Goal: Communication & Community: Answer question/provide support

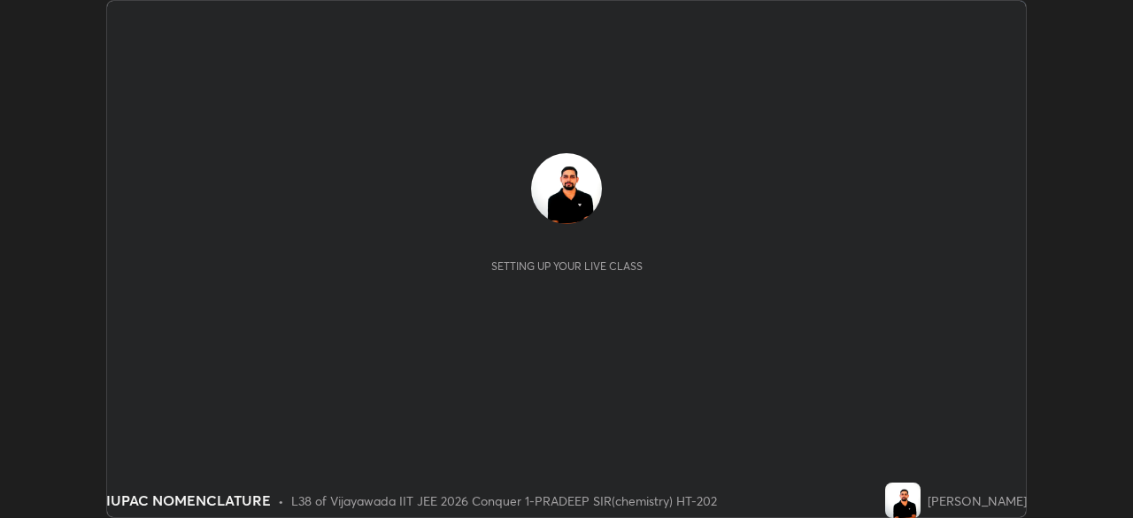
scroll to position [518, 1132]
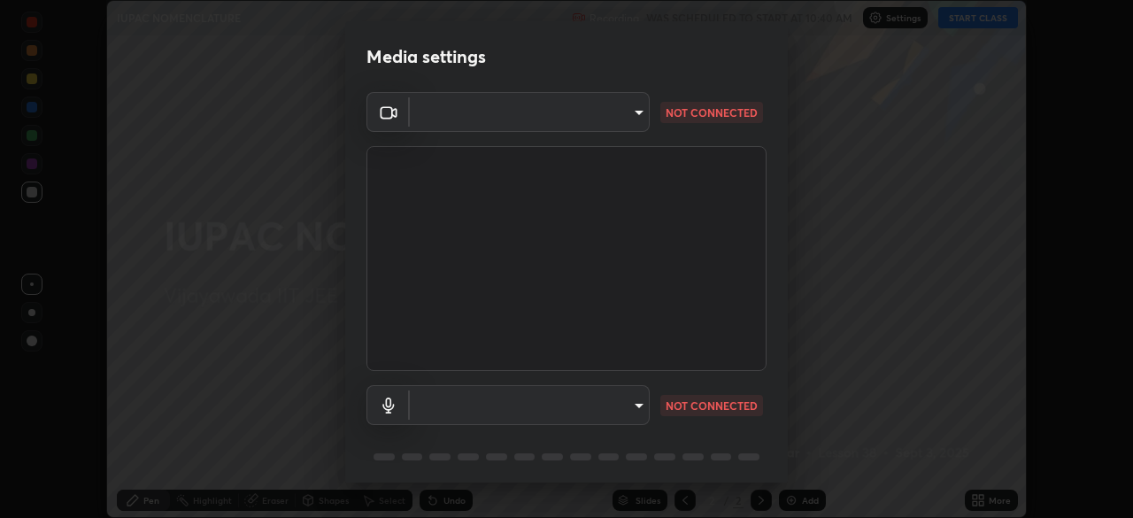
click at [630, 409] on body "Erase all IUPAC NOMENCLATURE Recording WAS SCHEDULED TO START AT 10:40 AM Setti…" at bounding box center [566, 259] width 1133 height 518
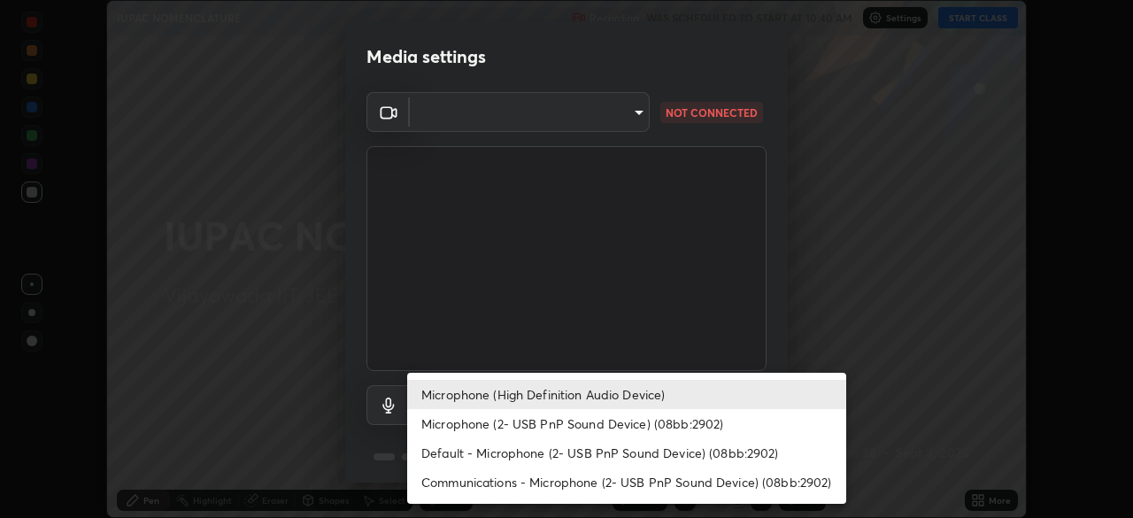
click at [702, 425] on li "Microphone (2- USB PnP Sound Device) (08bb:2902)" at bounding box center [626, 423] width 439 height 29
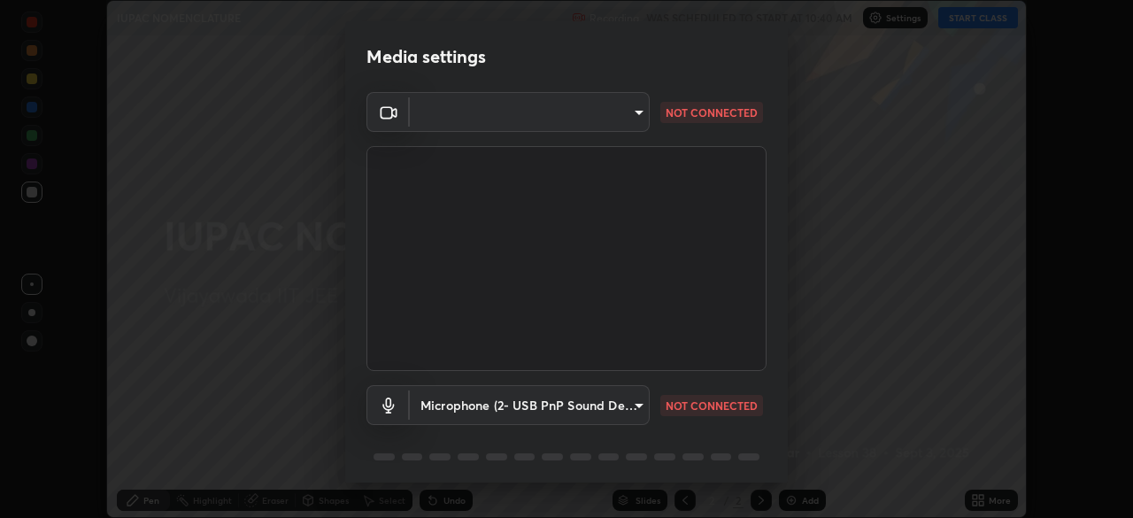
type input "2bcf6cf424e7d8376b3d436c5d534cfd8bb05009513ab24322313eb0c40550fa"
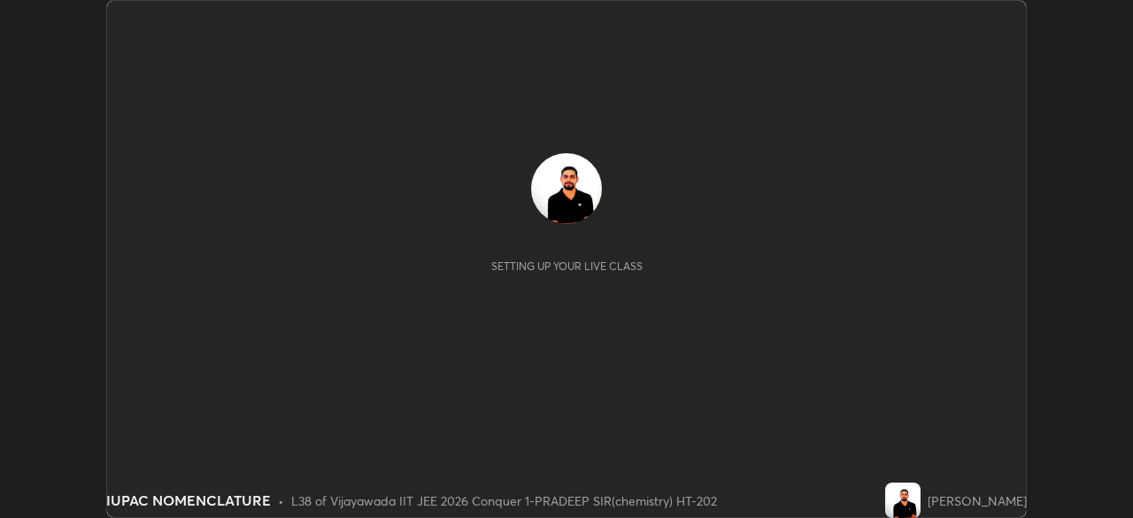
scroll to position [518, 1132]
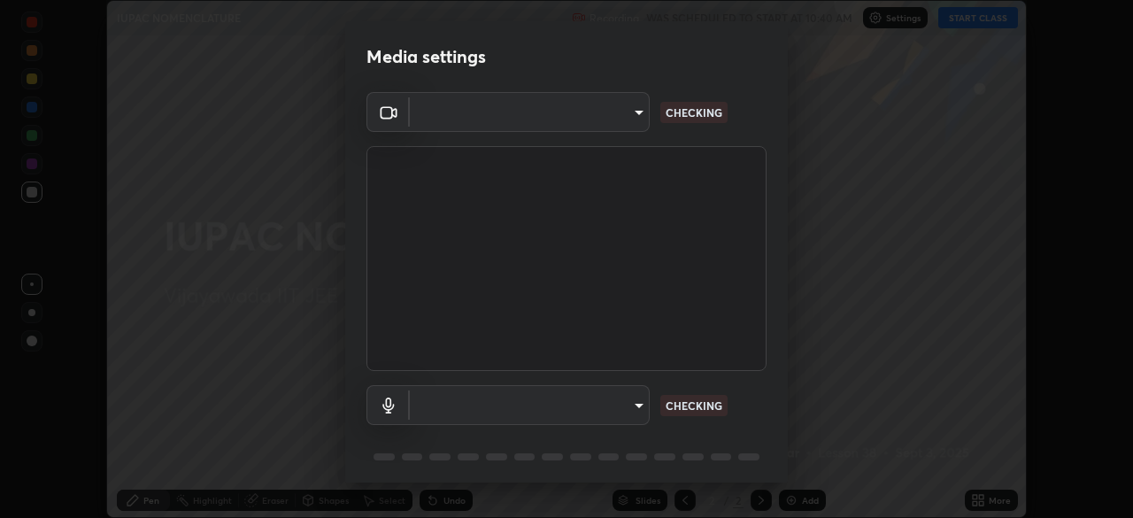
type input "68d9d13b9dc81962e820b4509988bcc698f4750afe62a078f2ac76e4153b94a6"
click at [611, 415] on body "Erase all IUPAC NOMENCLATURE Recording WAS SCHEDULED TO START AT 10:40 AM Setti…" at bounding box center [566, 259] width 1133 height 518
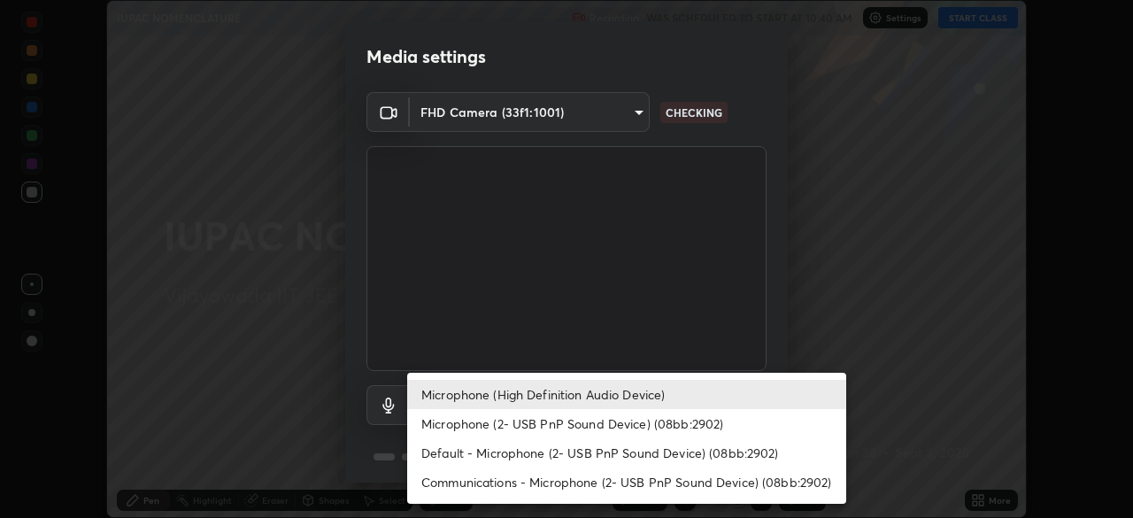
click at [594, 425] on li "Microphone (2- USB PnP Sound Device) (08bb:2902)" at bounding box center [626, 423] width 439 height 29
type input "2bcf6cf424e7d8376b3d436c5d534cfd8bb05009513ab24322313eb0c40550fa"
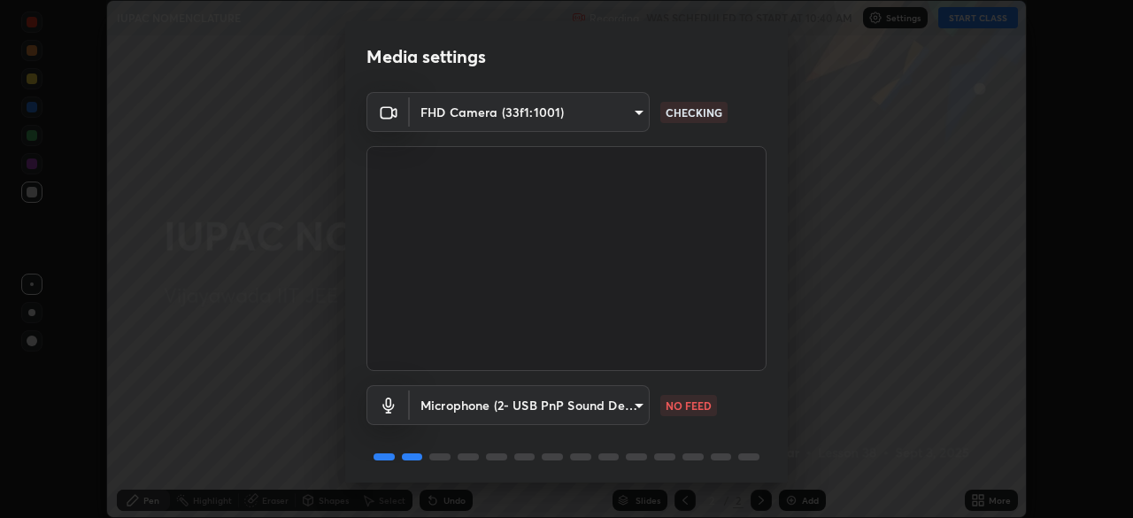
scroll to position [63, 0]
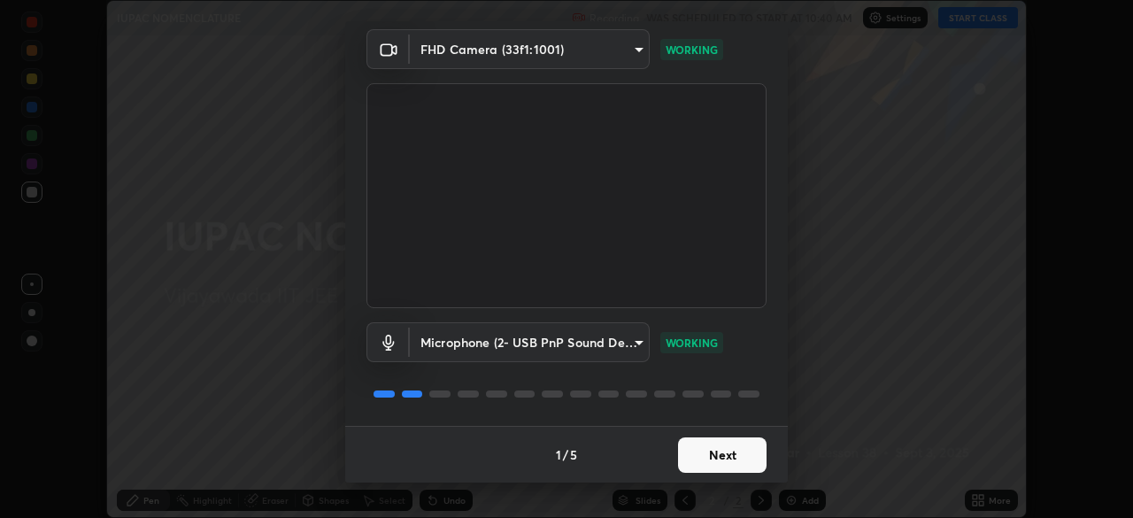
click at [724, 448] on button "Next" at bounding box center [722, 454] width 89 height 35
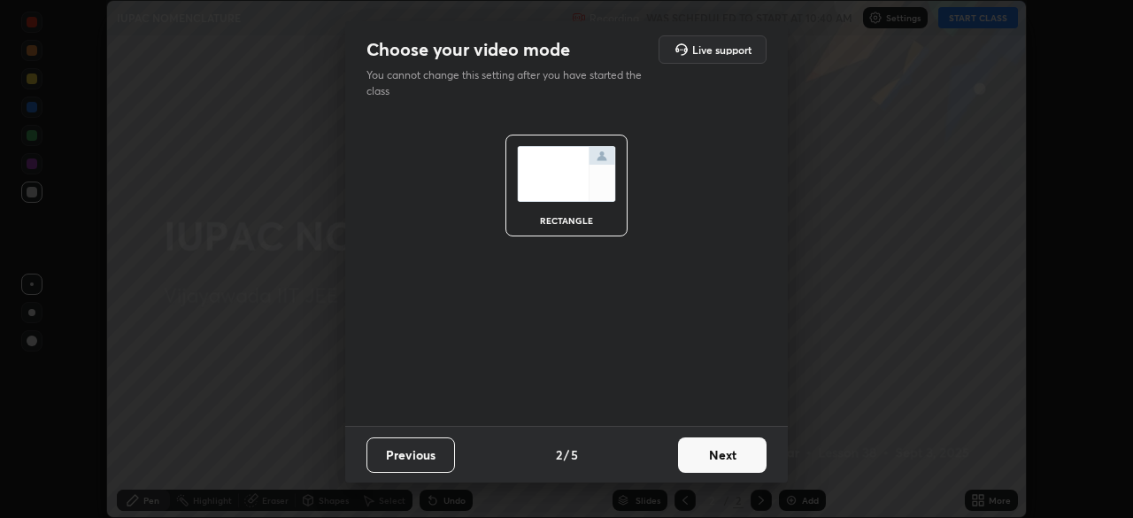
click at [729, 457] on button "Next" at bounding box center [722, 454] width 89 height 35
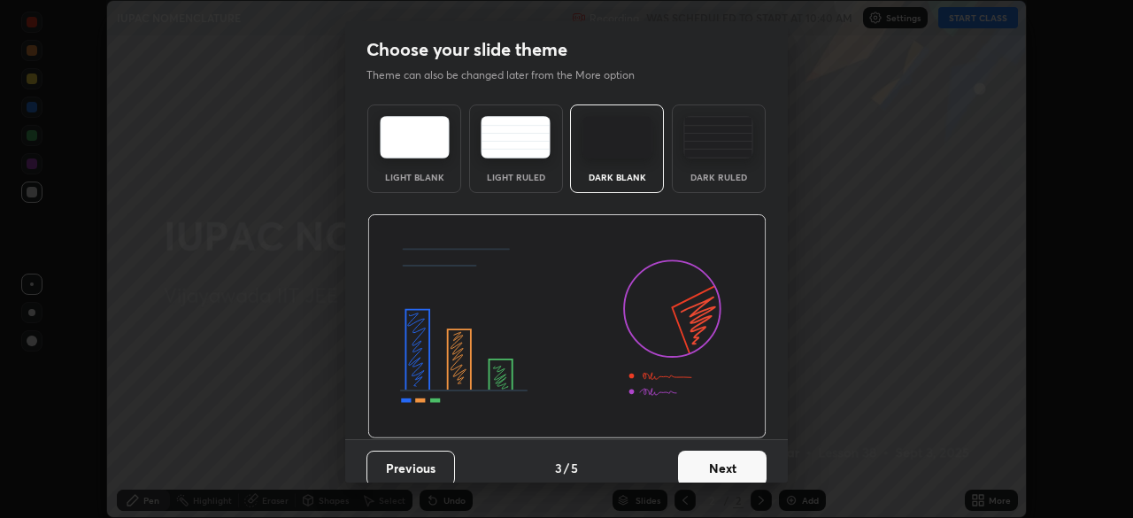
click at [733, 460] on button "Next" at bounding box center [722, 468] width 89 height 35
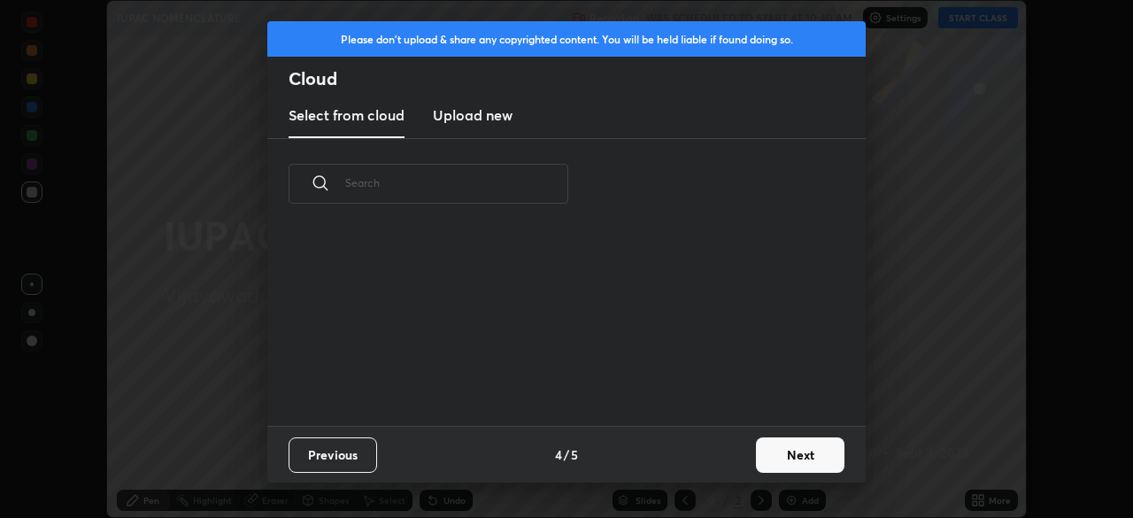
click at [742, 464] on div "Previous 4 / 5 Next" at bounding box center [566, 454] width 598 height 57
click at [805, 458] on button "Next" at bounding box center [800, 454] width 89 height 35
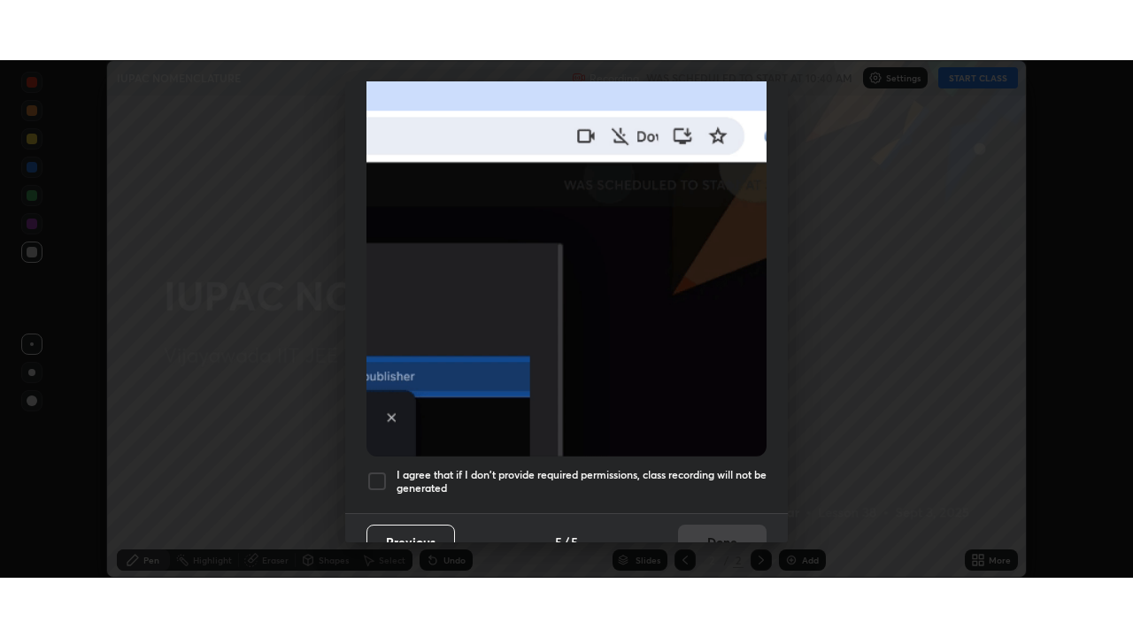
scroll to position [406, 0]
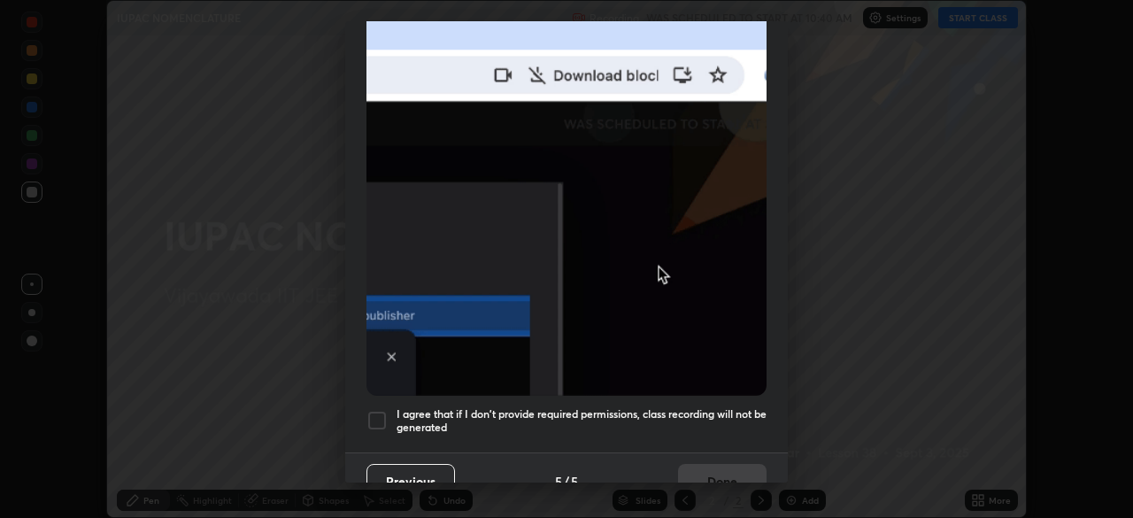
click at [384, 410] on div at bounding box center [376, 420] width 21 height 21
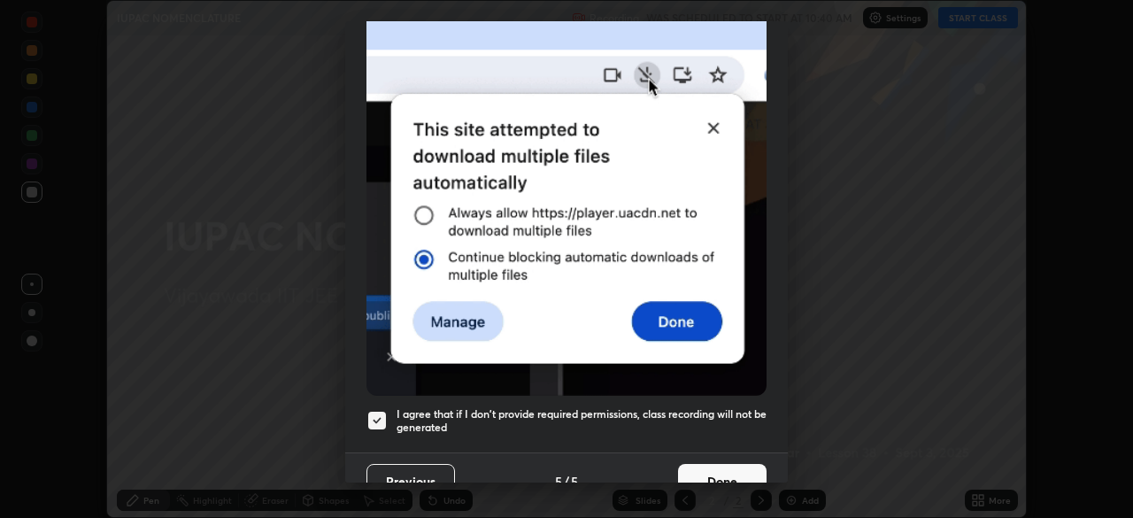
click at [716, 468] on button "Done" at bounding box center [722, 481] width 89 height 35
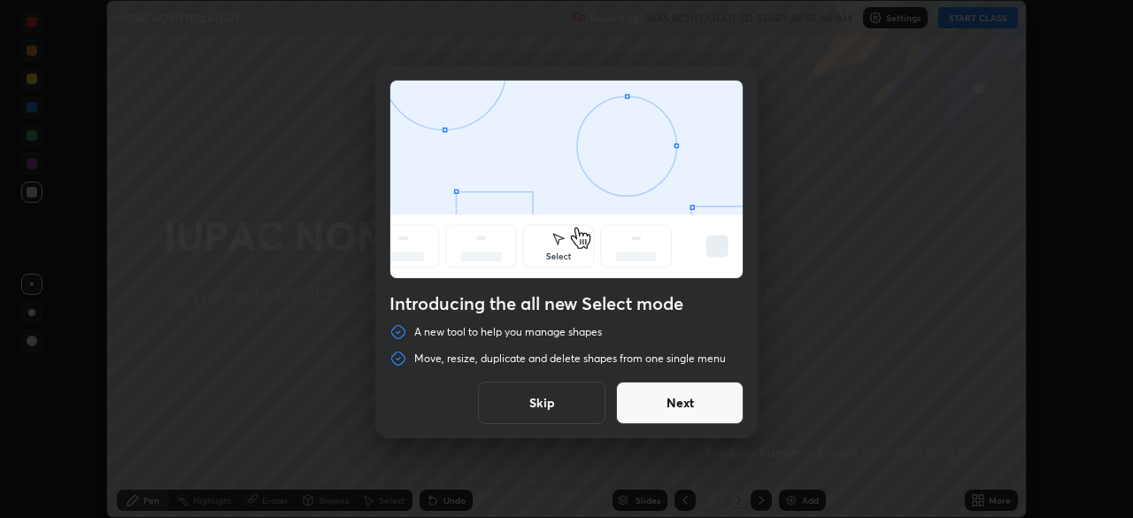
click at [690, 408] on button "Next" at bounding box center [679, 402] width 127 height 42
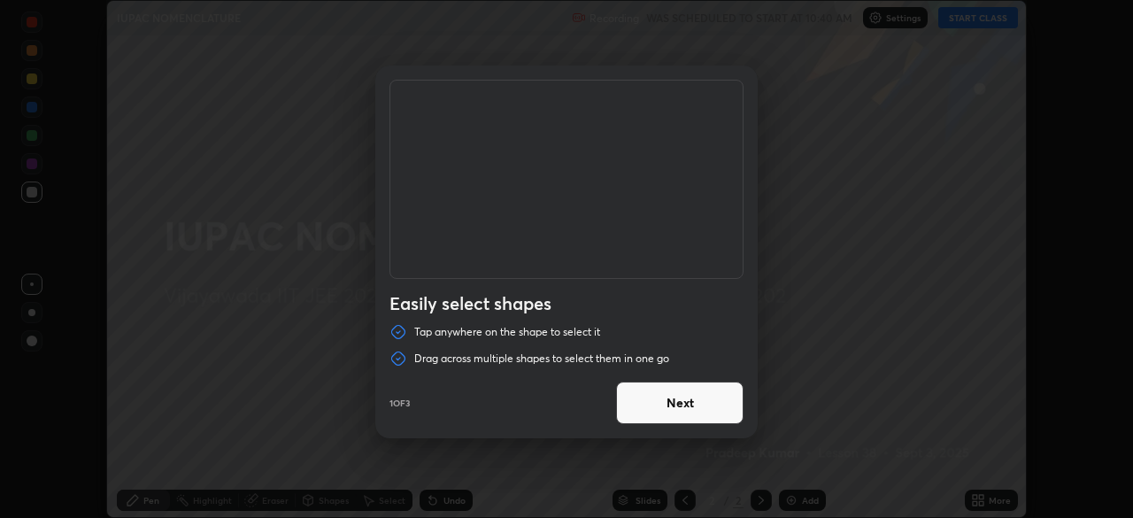
click at [696, 410] on button "Next" at bounding box center [679, 402] width 127 height 42
click at [702, 413] on button "Next" at bounding box center [679, 402] width 127 height 42
click at [702, 408] on button "Done" at bounding box center [679, 402] width 127 height 42
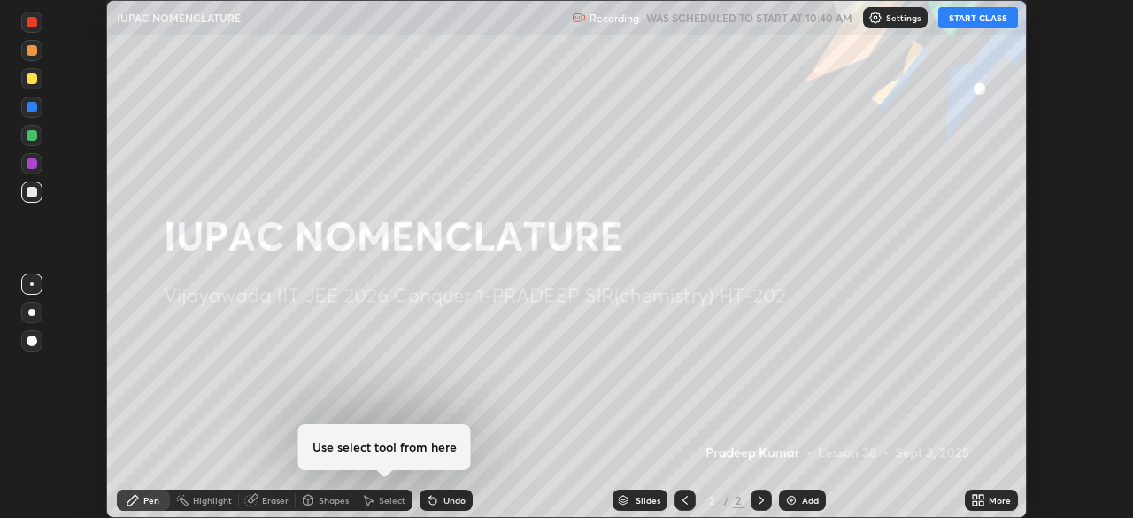
click at [979, 27] on button "START CLASS" at bounding box center [978, 17] width 80 height 21
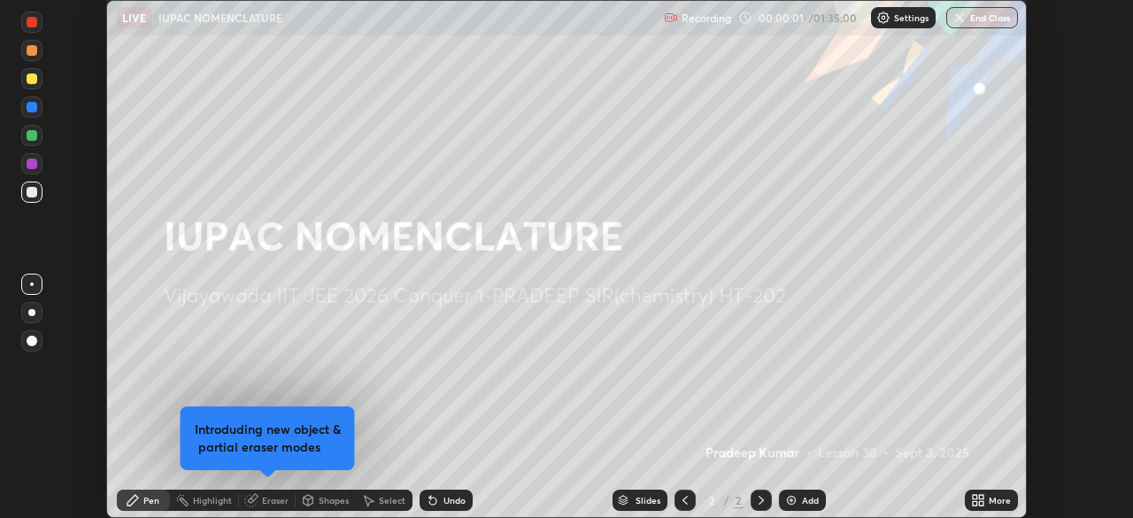
click at [980, 503] on icon at bounding box center [981, 503] width 4 height 4
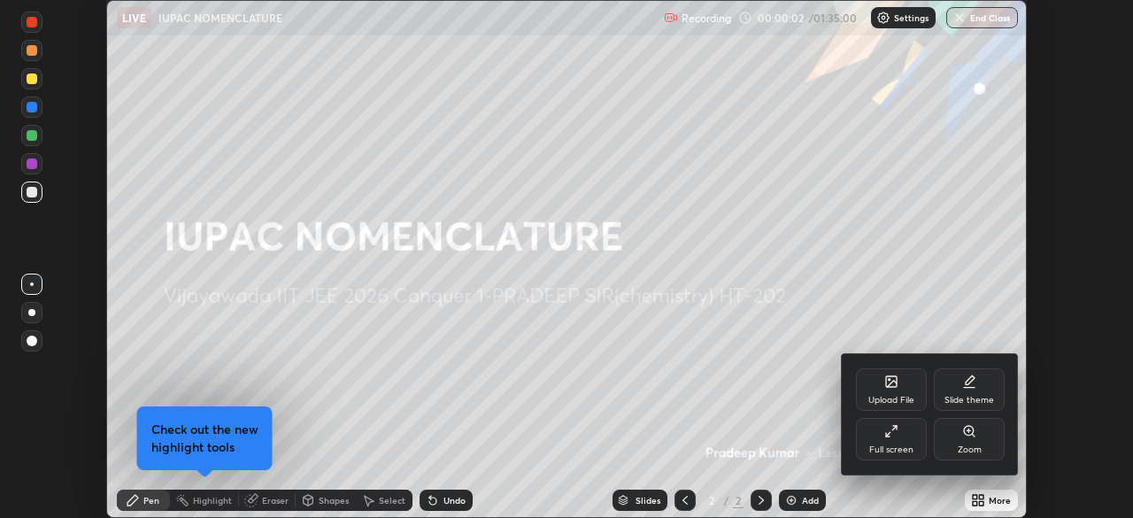
click at [903, 445] on div "Full screen" at bounding box center [891, 449] width 44 height 9
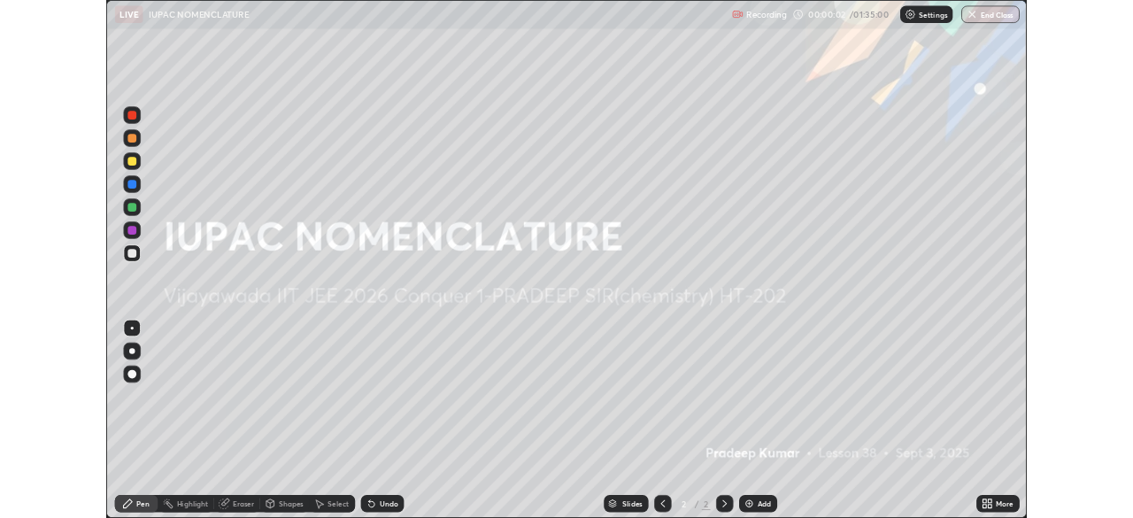
scroll to position [637, 1133]
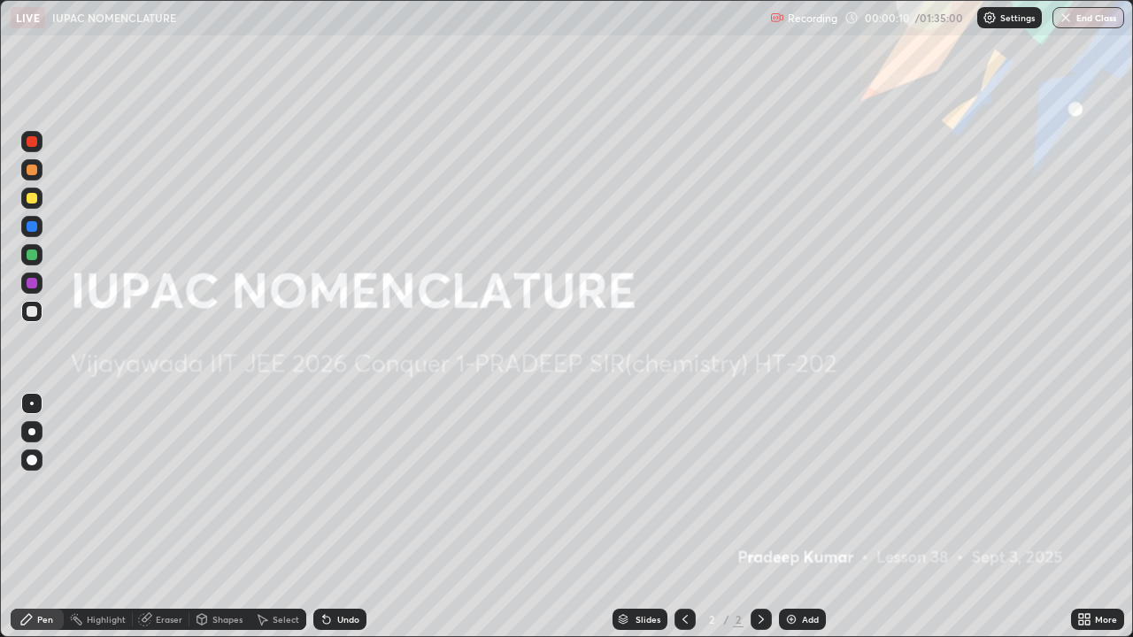
click at [802, 517] on div "Add" at bounding box center [810, 619] width 17 height 9
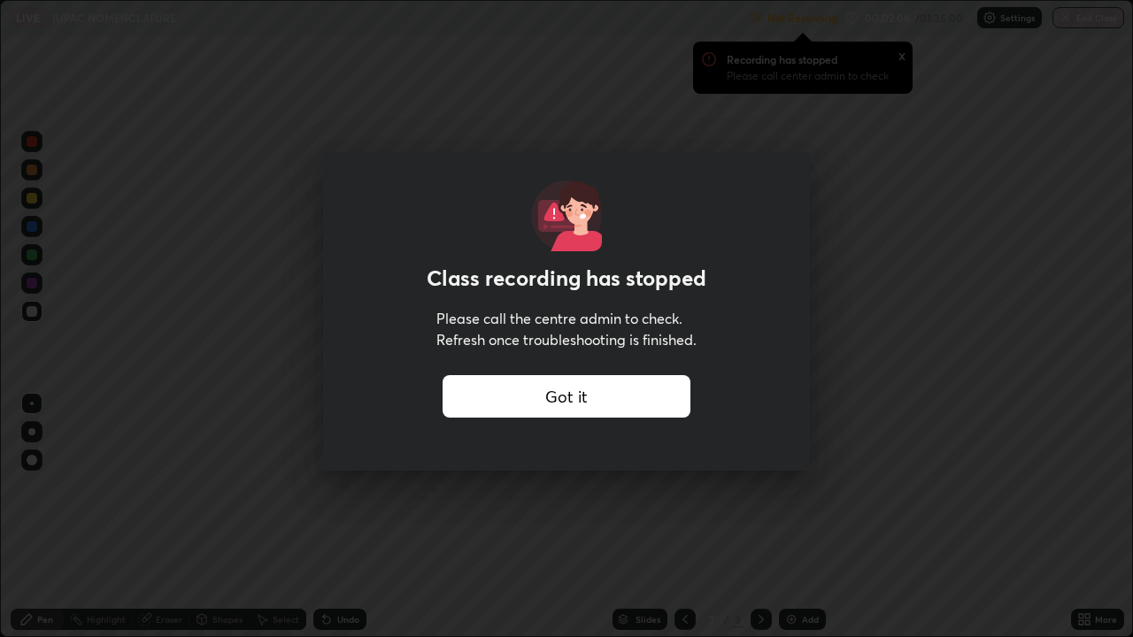
click at [624, 401] on div "Got it" at bounding box center [567, 396] width 248 height 42
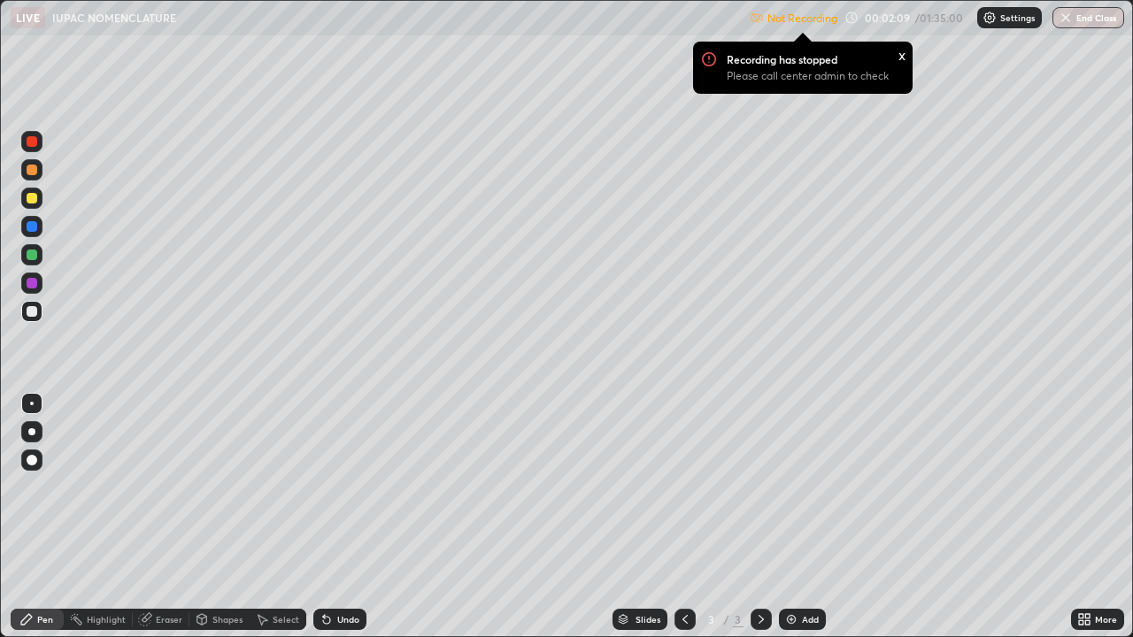
click at [1088, 517] on icon at bounding box center [1084, 620] width 14 height 14
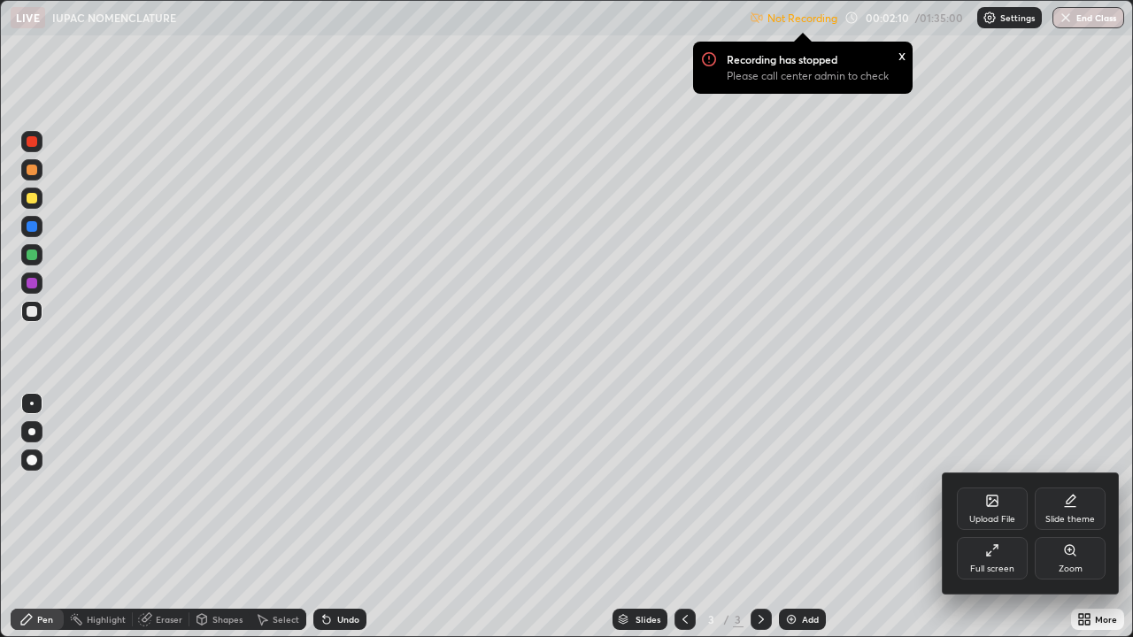
click at [993, 517] on div "Full screen" at bounding box center [992, 558] width 71 height 42
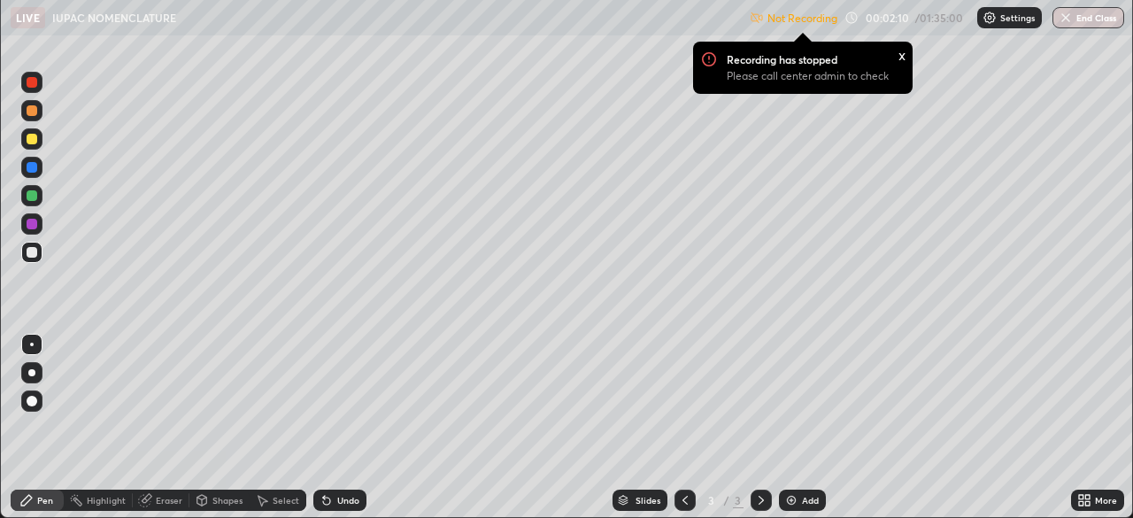
scroll to position [87995, 87380]
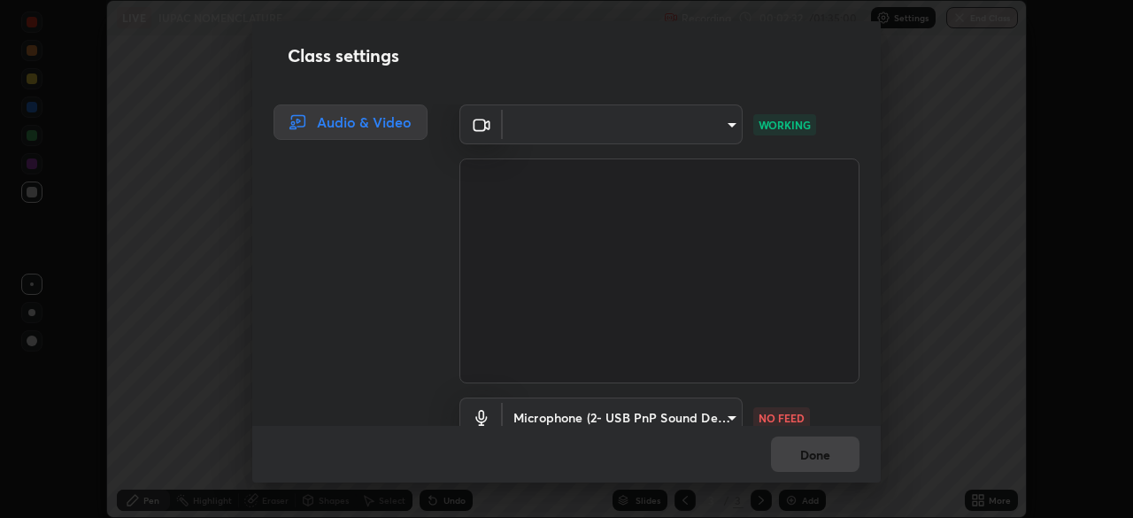
scroll to position [81, 0]
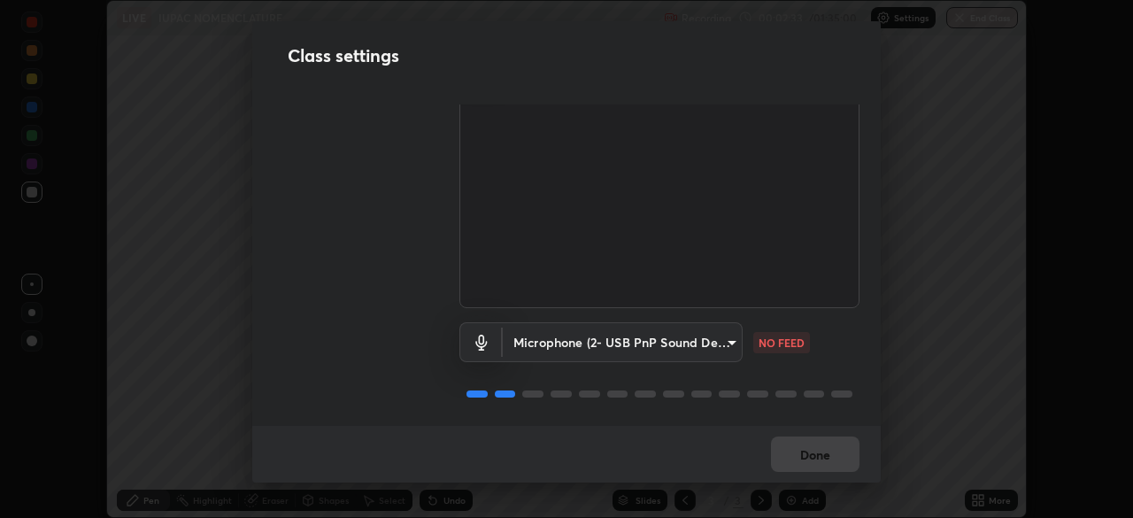
click at [726, 340] on body "Erase all LIVE IUPAC NOMENCLATURE Recording 00:02:33 / 01:35:00 Settings End Cl…" at bounding box center [566, 259] width 1133 height 518
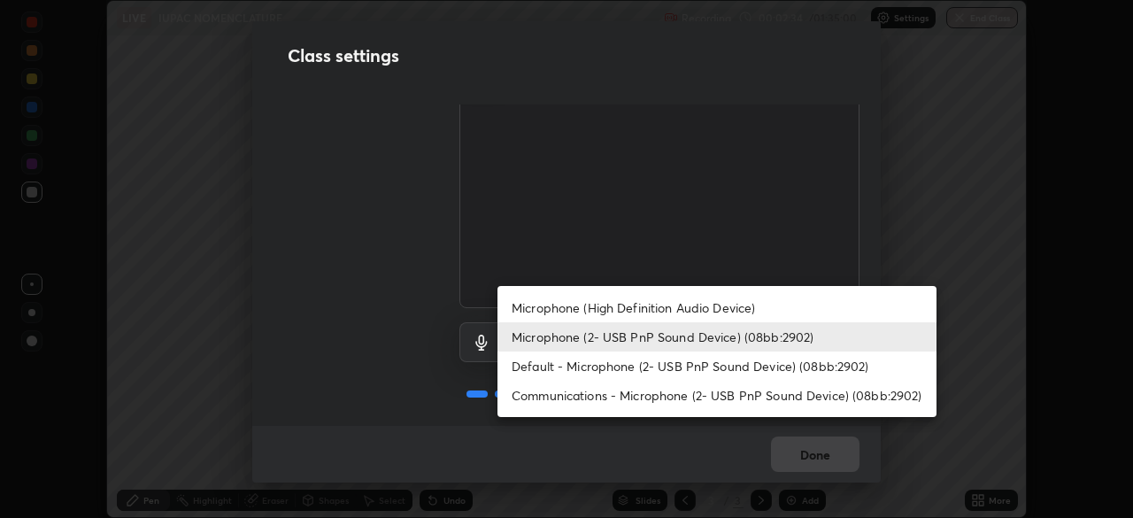
click at [676, 308] on li "Microphone (High Definition Audio Device)" at bounding box center [716, 307] width 439 height 29
type input "d88e5aba456945c03e470e686261cfc928bbc9042f0126afb6dc06422c129e28"
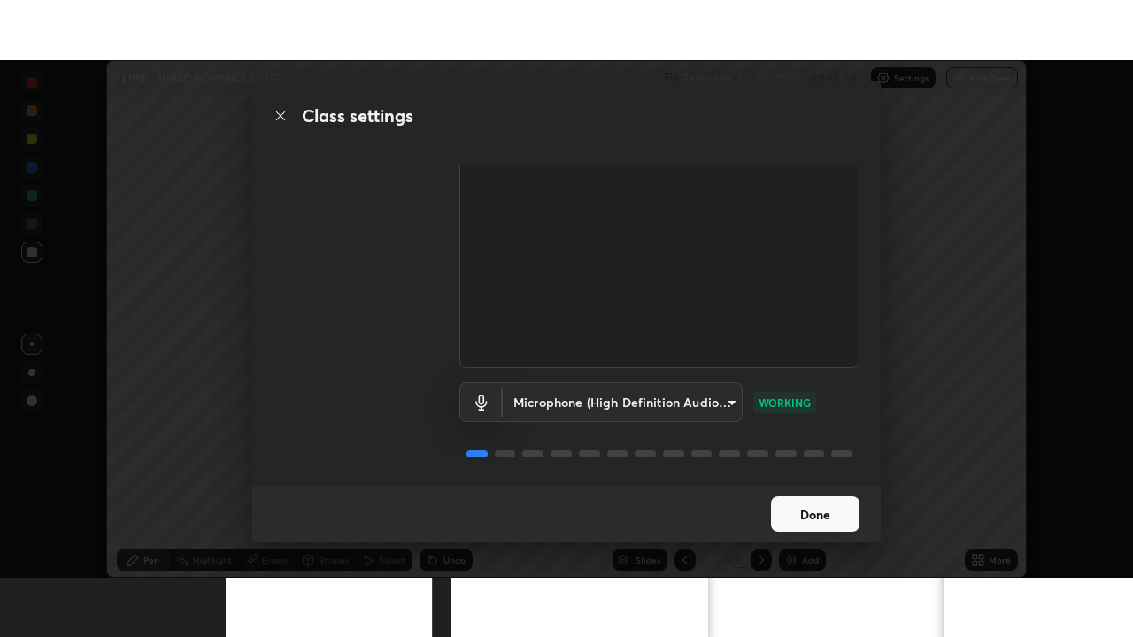
scroll to position [0, 0]
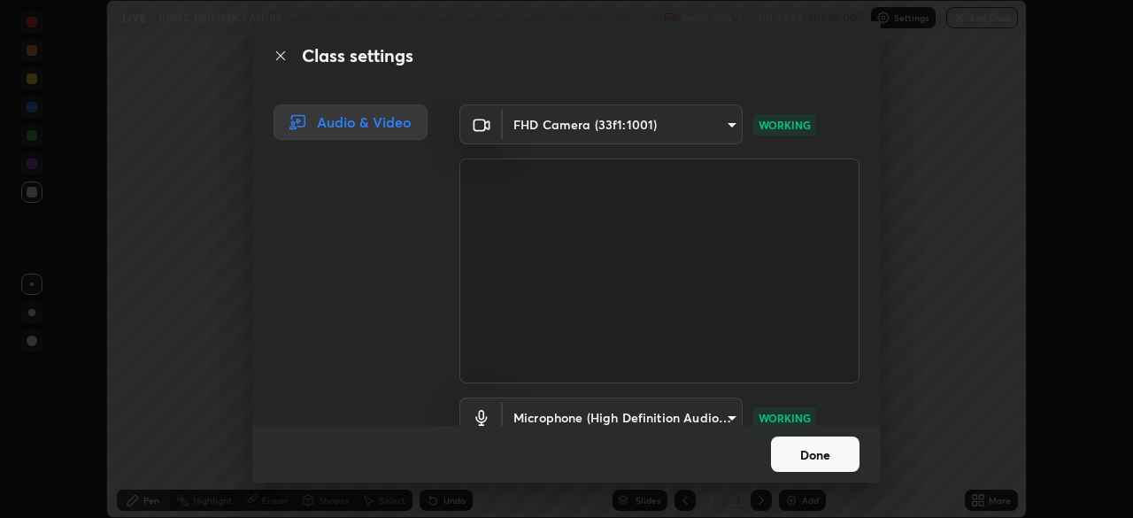
click at [751, 368] on video at bounding box center [659, 270] width 400 height 225
click at [819, 451] on button "Done" at bounding box center [815, 453] width 89 height 35
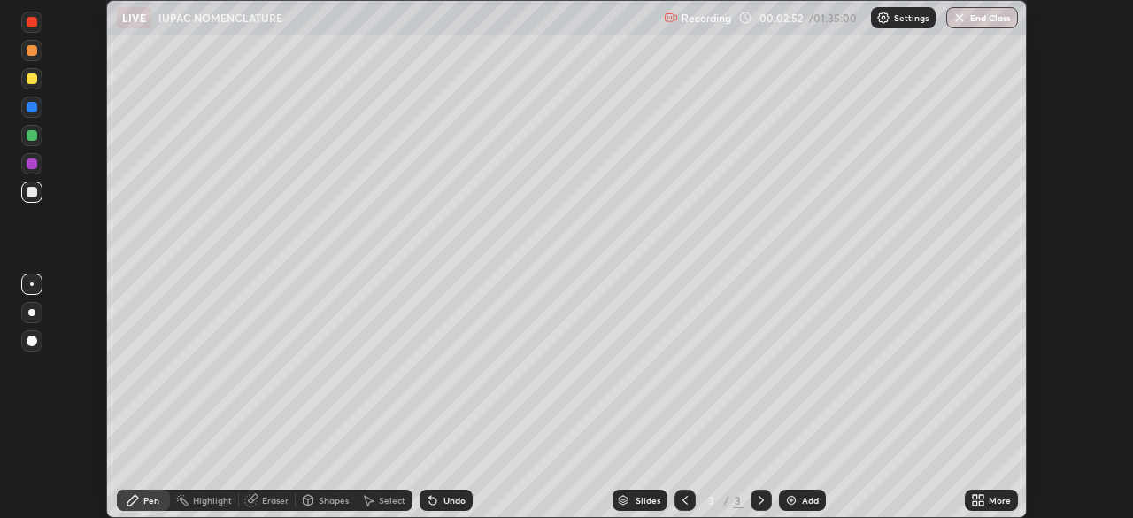
click at [975, 497] on icon at bounding box center [975, 497] width 4 height 4
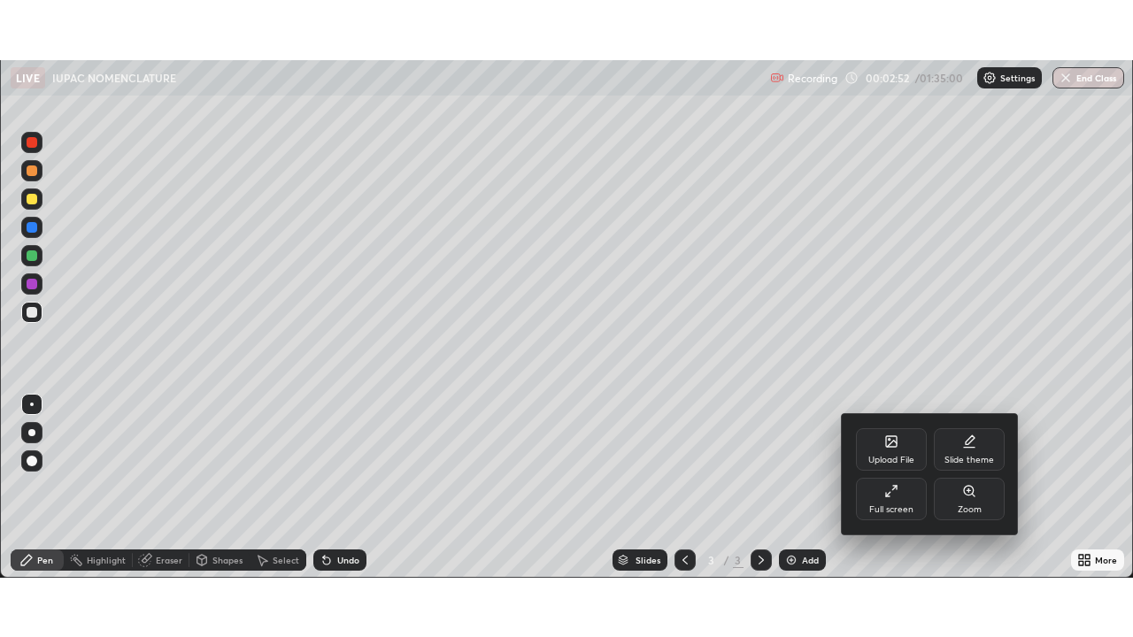
scroll to position [637, 1133]
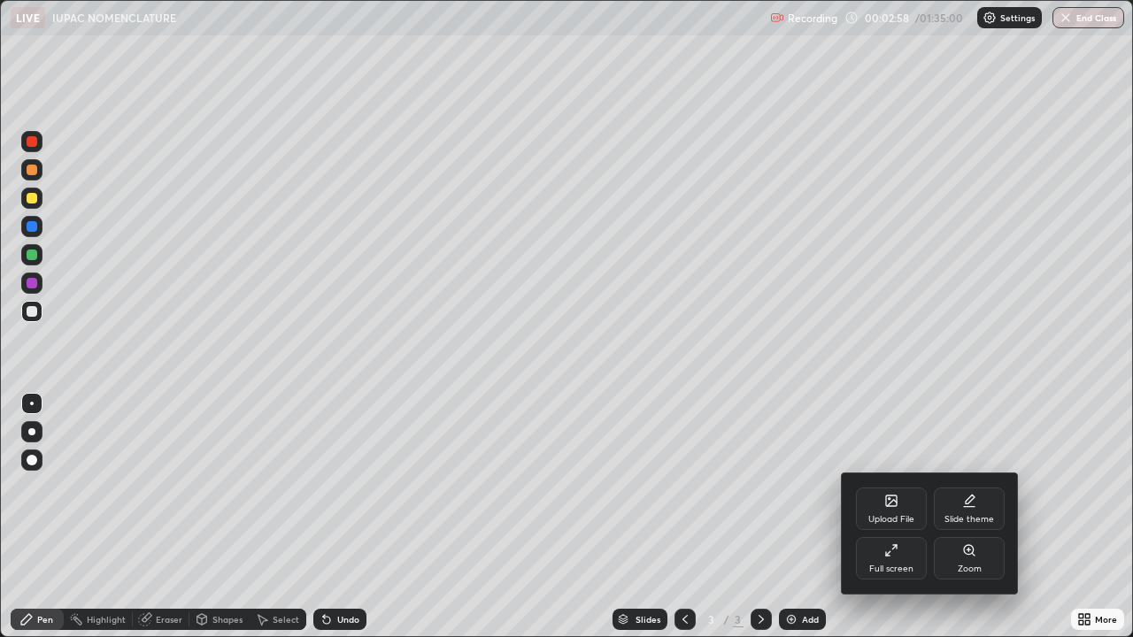
click at [151, 59] on div at bounding box center [566, 318] width 1133 height 637
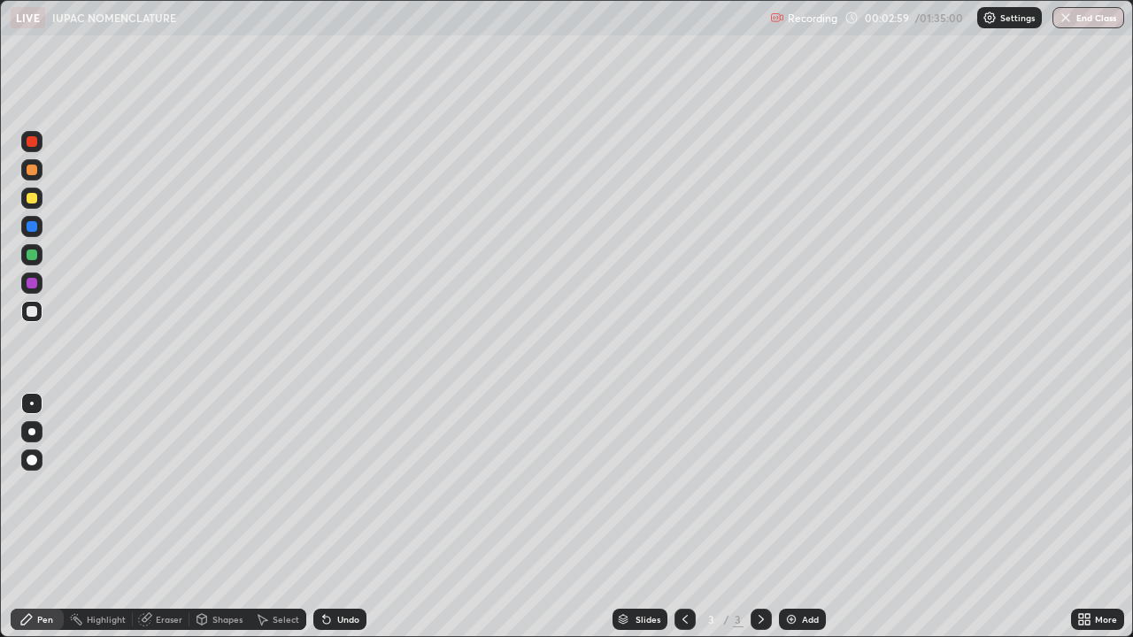
click at [34, 460] on div at bounding box center [32, 460] width 11 height 11
click at [32, 404] on div at bounding box center [32, 404] width 4 height 4
click at [338, 517] on div "Undo" at bounding box center [339, 619] width 53 height 21
click at [343, 517] on div "Undo" at bounding box center [348, 619] width 22 height 9
click at [349, 517] on div "Undo" at bounding box center [339, 619] width 53 height 21
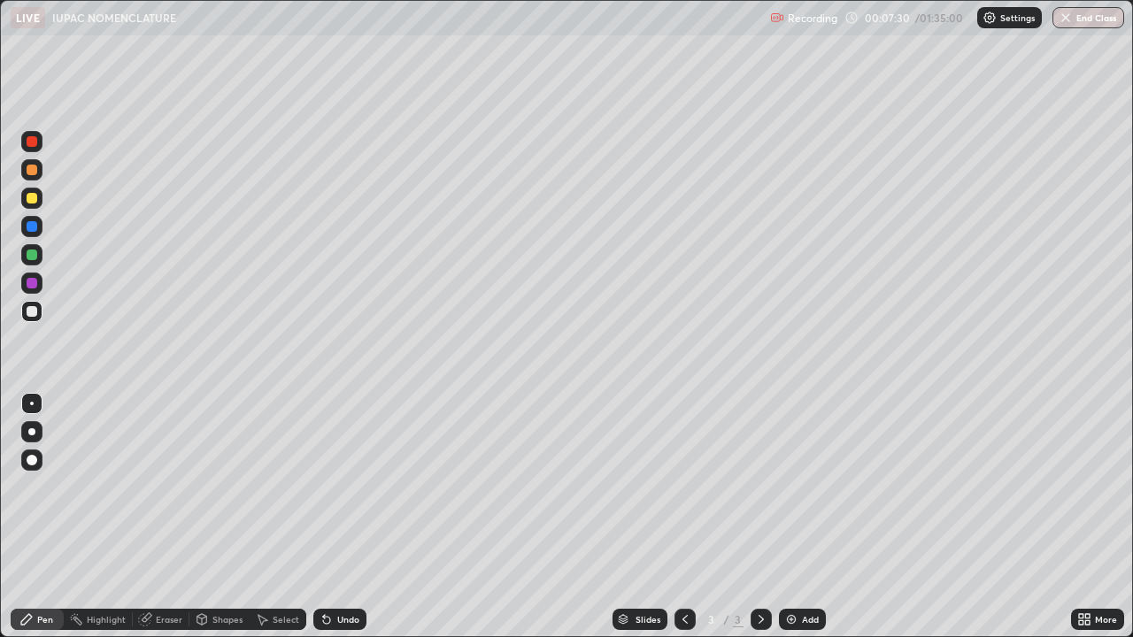
click at [795, 517] on img at bounding box center [791, 620] width 14 height 14
click at [31, 197] on div at bounding box center [32, 198] width 11 height 11
click at [34, 312] on div at bounding box center [32, 311] width 11 height 11
click at [337, 517] on div "Undo" at bounding box center [348, 619] width 22 height 9
click at [799, 517] on div "Add" at bounding box center [802, 619] width 47 height 21
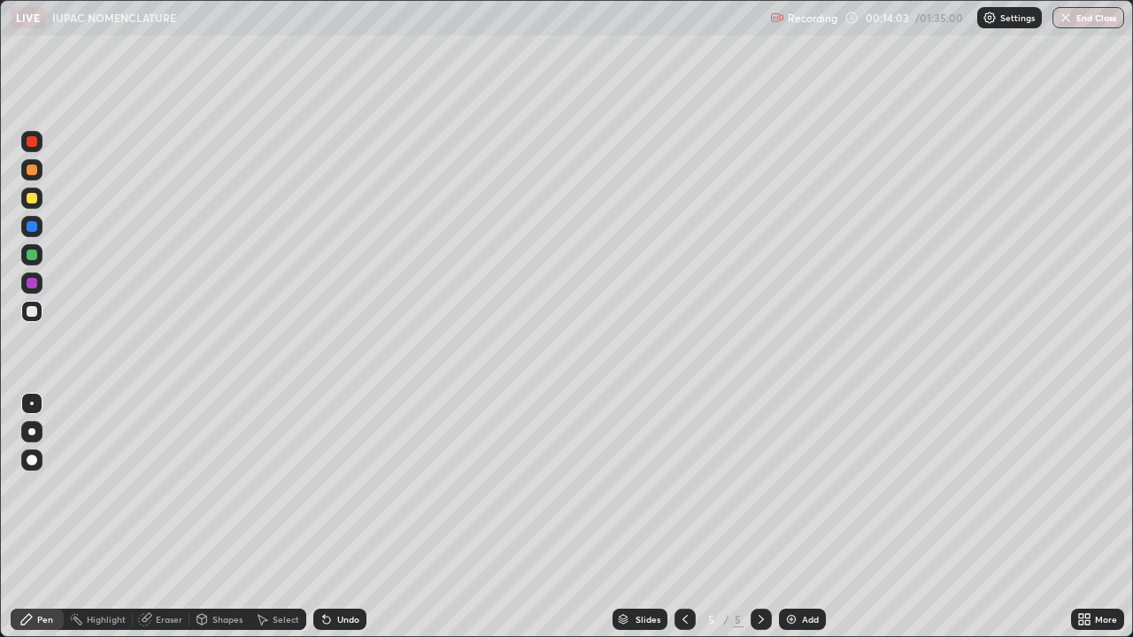
click at [338, 517] on div "Undo" at bounding box center [339, 619] width 53 height 21
click at [339, 517] on div "Undo" at bounding box center [348, 619] width 22 height 9
click at [343, 517] on div "Undo" at bounding box center [348, 619] width 22 height 9
click at [345, 517] on div "Undo" at bounding box center [348, 619] width 22 height 9
click at [344, 517] on div "Undo" at bounding box center [348, 619] width 22 height 9
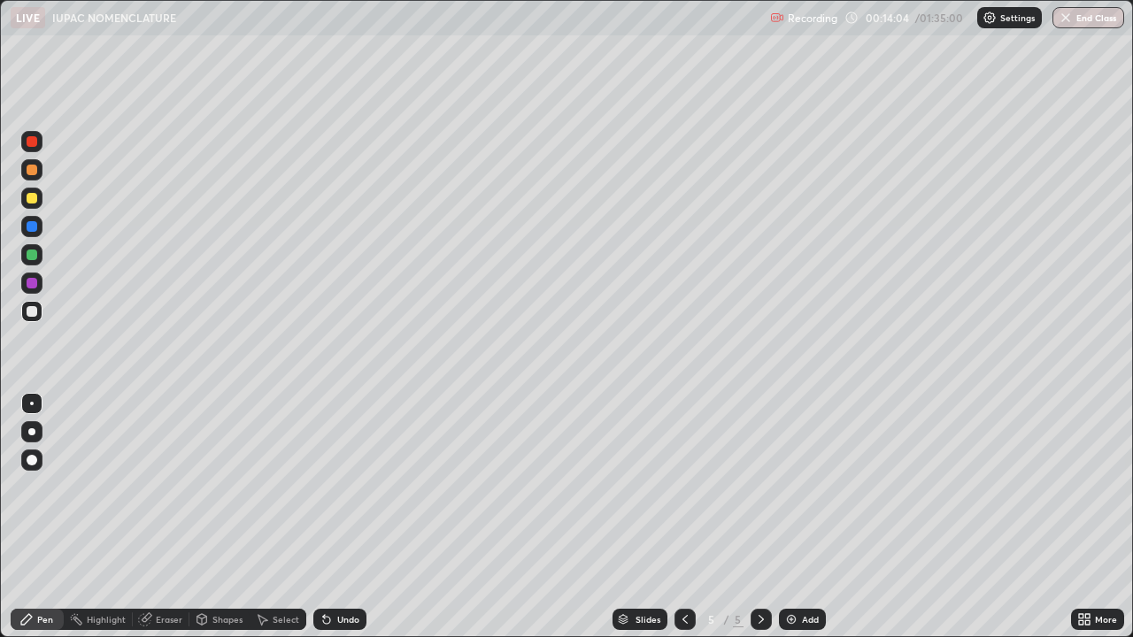
click at [344, 517] on div "Undo" at bounding box center [348, 619] width 22 height 9
click at [347, 517] on div "Undo" at bounding box center [339, 619] width 53 height 21
click at [346, 517] on div "Undo" at bounding box center [339, 619] width 53 height 21
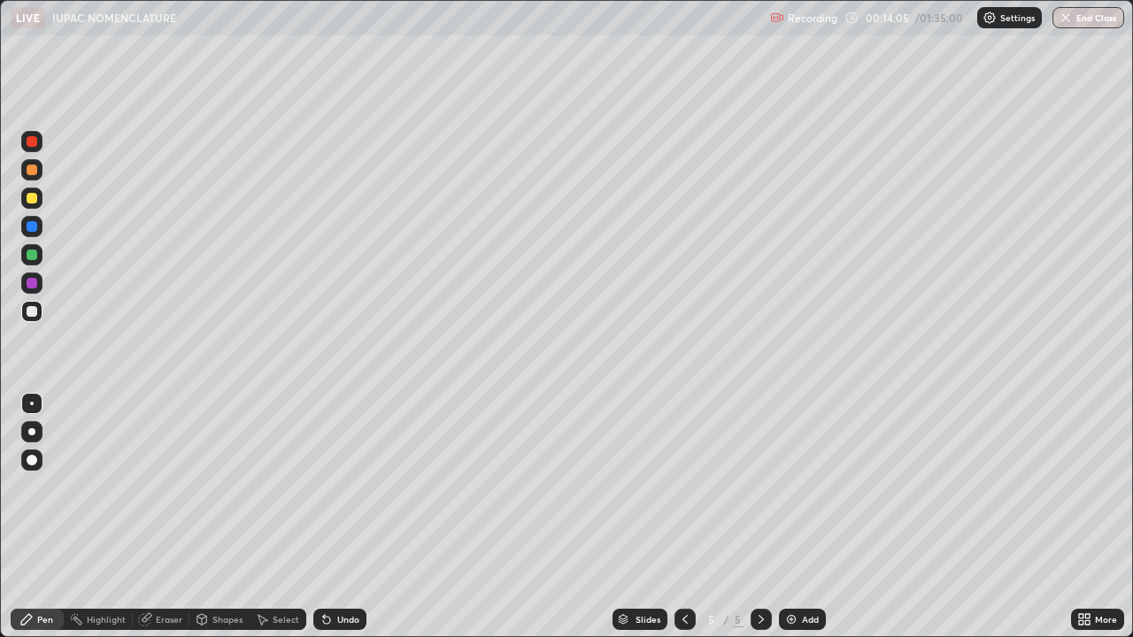
click at [345, 517] on div "Undo" at bounding box center [339, 619] width 53 height 21
click at [690, 517] on div at bounding box center [684, 619] width 21 height 21
click at [754, 517] on icon at bounding box center [761, 620] width 14 height 14
click at [337, 517] on div "Undo" at bounding box center [348, 619] width 22 height 9
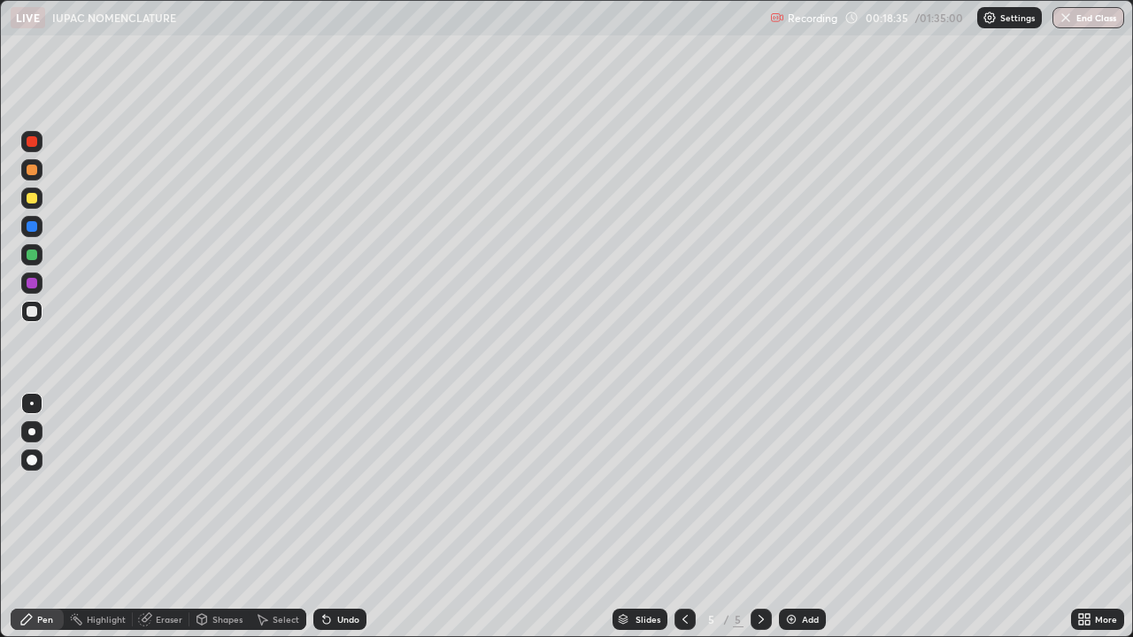
click at [796, 517] on img at bounding box center [791, 620] width 14 height 14
click at [34, 196] on div at bounding box center [32, 198] width 11 height 11
click at [32, 315] on div at bounding box center [32, 311] width 11 height 11
click at [342, 517] on div "Undo" at bounding box center [348, 619] width 22 height 9
click at [341, 517] on div "Undo" at bounding box center [348, 619] width 22 height 9
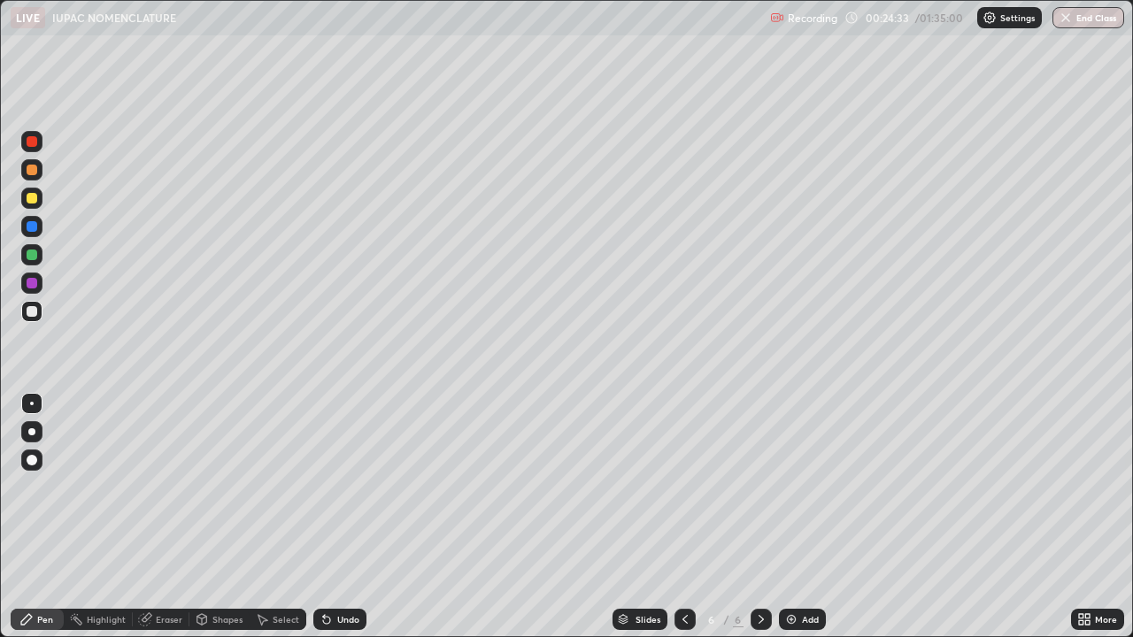
click at [801, 517] on div "Add" at bounding box center [802, 619] width 47 height 21
click at [33, 197] on div at bounding box center [32, 198] width 11 height 11
click at [36, 312] on div at bounding box center [32, 311] width 11 height 11
click at [343, 517] on div "Undo" at bounding box center [348, 619] width 22 height 9
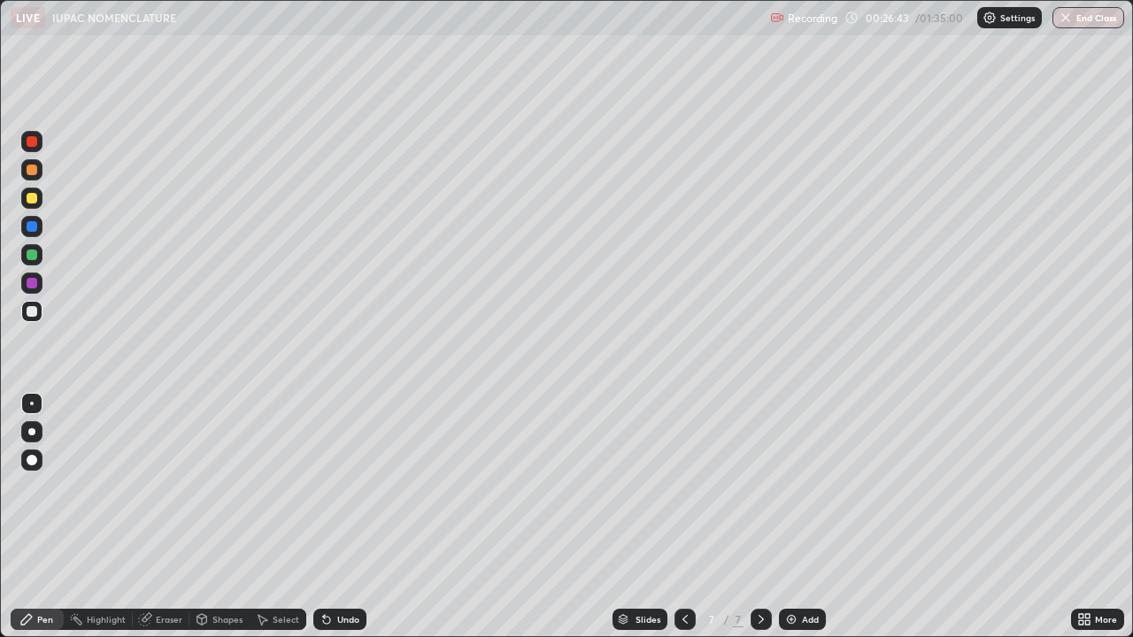
click at [340, 517] on div "Undo" at bounding box center [348, 619] width 22 height 9
click at [337, 517] on div "Undo" at bounding box center [339, 619] width 53 height 21
click at [337, 517] on div "Undo" at bounding box center [348, 619] width 22 height 9
click at [341, 517] on div "Undo" at bounding box center [348, 619] width 22 height 9
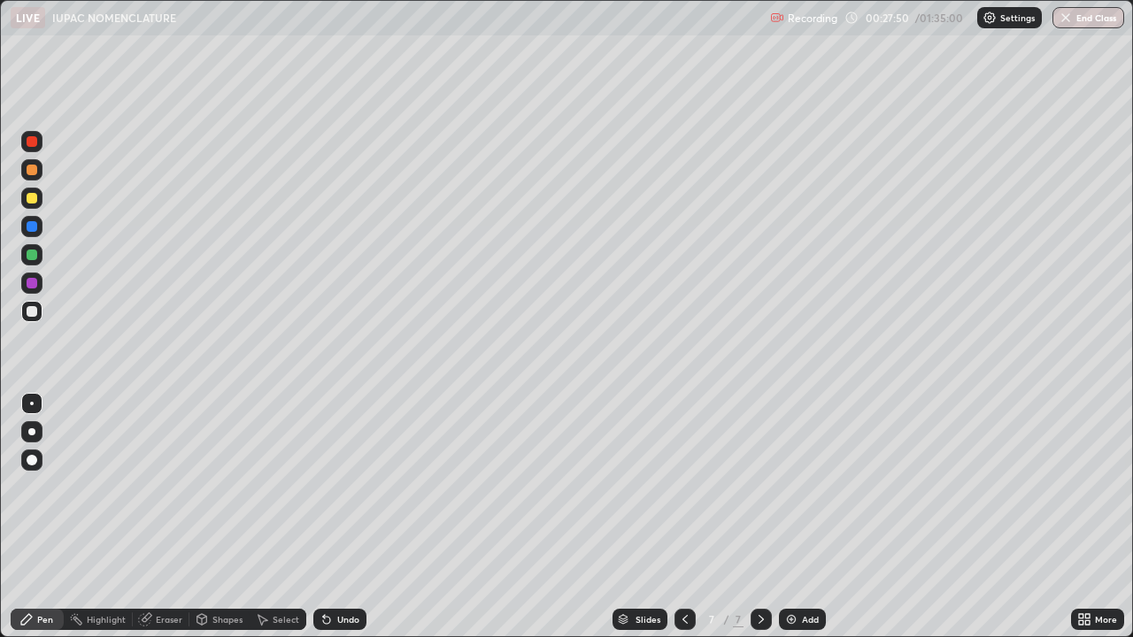
click at [343, 517] on div "Undo" at bounding box center [348, 619] width 22 height 9
click at [338, 517] on div "Undo" at bounding box center [339, 619] width 53 height 21
click at [337, 517] on div "Undo" at bounding box center [339, 619] width 53 height 21
click at [336, 517] on div "Undo" at bounding box center [339, 619] width 53 height 21
click at [335, 517] on div "Undo" at bounding box center [339, 619] width 53 height 21
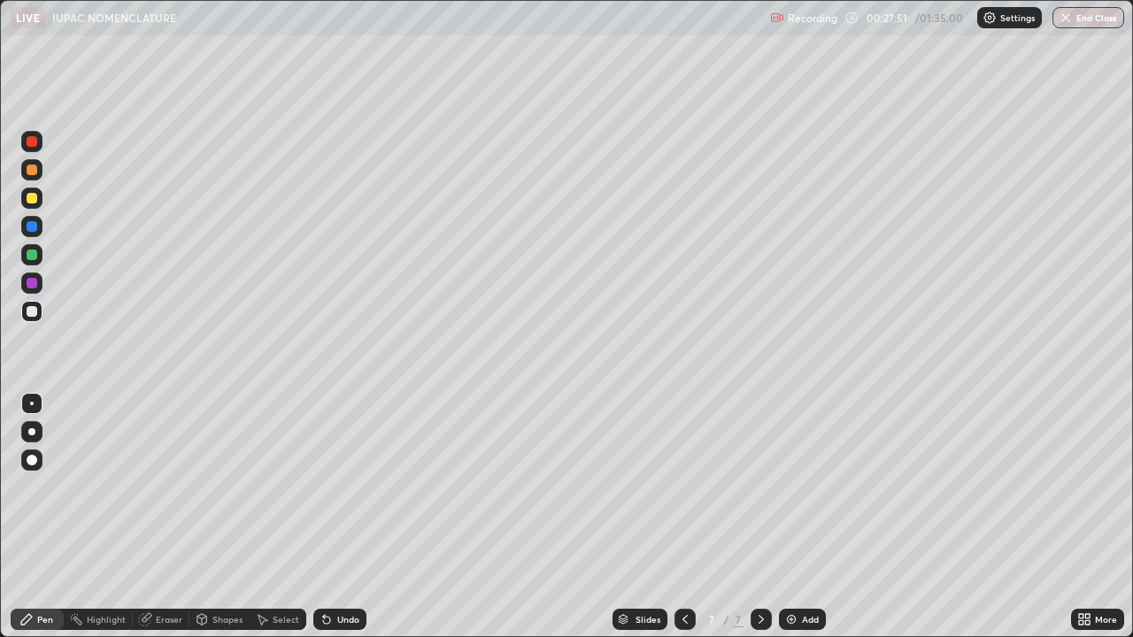
click at [337, 517] on div "Undo" at bounding box center [348, 619] width 22 height 9
click at [335, 517] on div "Undo" at bounding box center [339, 619] width 53 height 21
click at [344, 517] on div "Undo" at bounding box center [348, 619] width 22 height 9
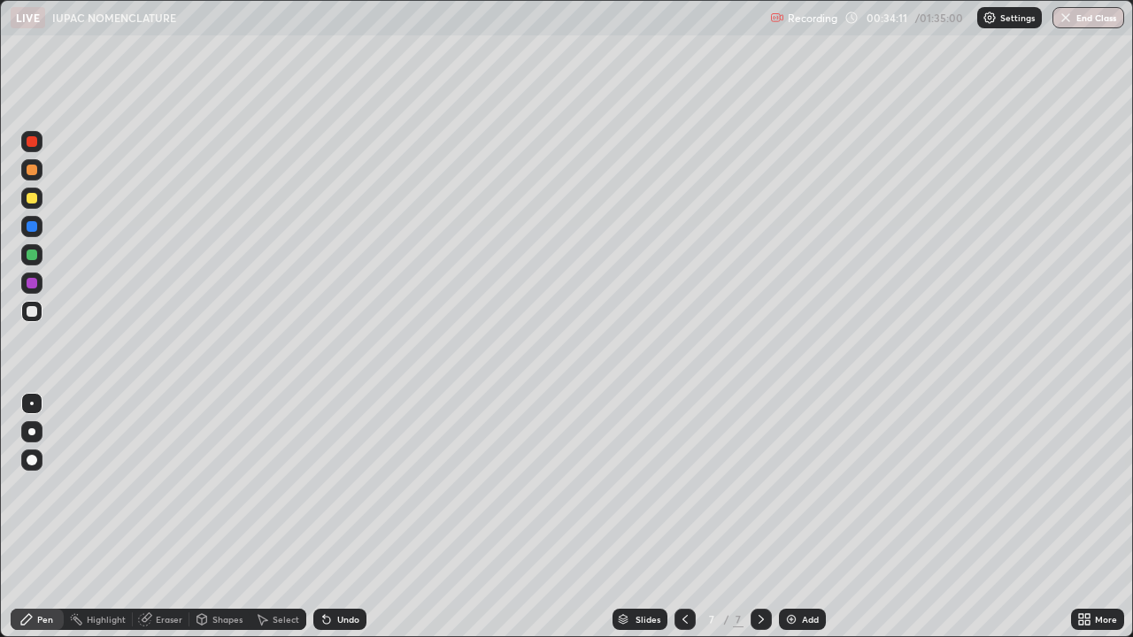
click at [797, 517] on img at bounding box center [791, 620] width 14 height 14
click at [683, 517] on icon at bounding box center [685, 620] width 14 height 14
click at [759, 517] on icon at bounding box center [761, 619] width 5 height 9
click at [690, 517] on div at bounding box center [684, 619] width 21 height 21
click at [762, 517] on icon at bounding box center [761, 620] width 14 height 14
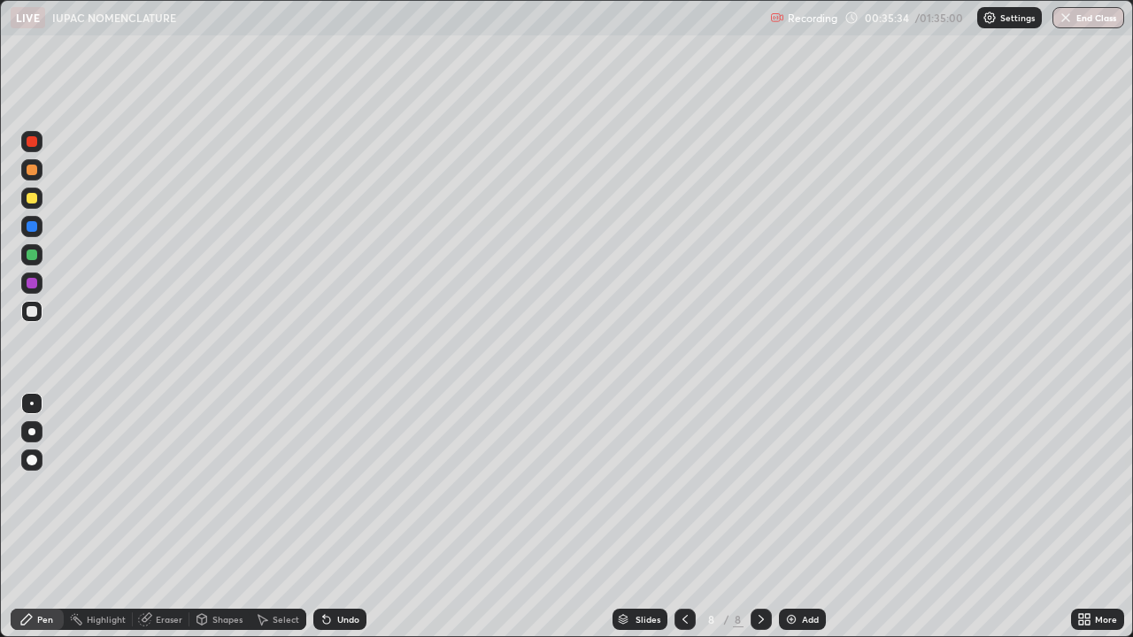
click at [342, 517] on div "Undo" at bounding box center [348, 619] width 22 height 9
click at [341, 517] on div "Undo" at bounding box center [348, 619] width 22 height 9
click at [343, 517] on div "Undo" at bounding box center [348, 619] width 22 height 9
click at [337, 517] on div "Undo" at bounding box center [348, 619] width 22 height 9
click at [344, 517] on div "Undo" at bounding box center [348, 619] width 22 height 9
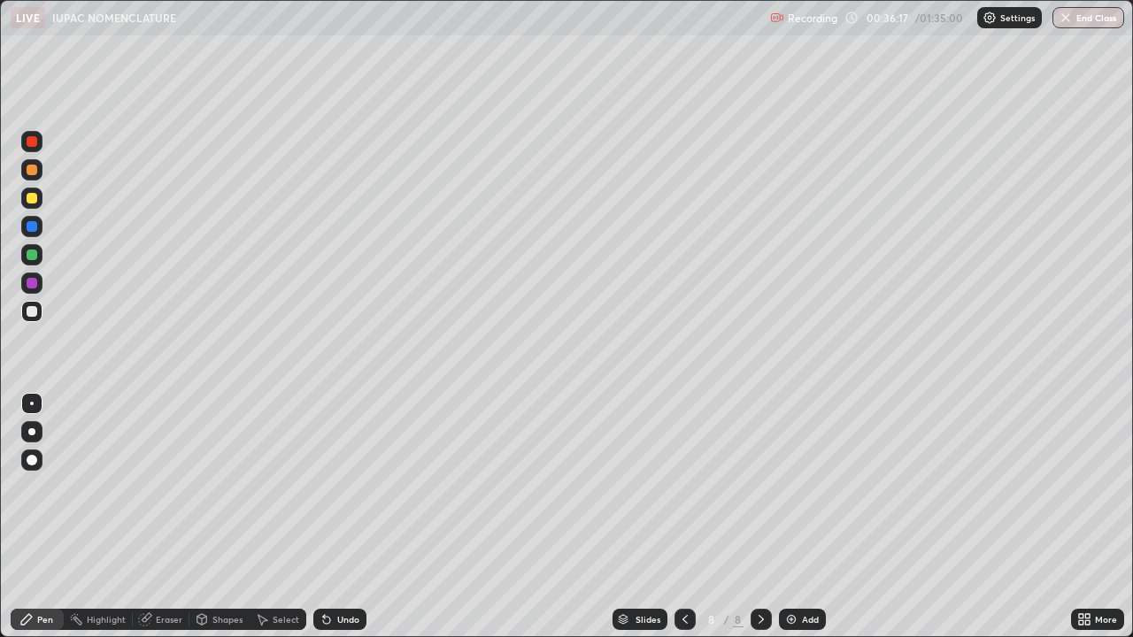
click at [344, 517] on div "Undo" at bounding box center [348, 619] width 22 height 9
click at [337, 517] on div "Undo" at bounding box center [348, 619] width 22 height 9
click at [338, 517] on div "Undo" at bounding box center [348, 619] width 22 height 9
click at [341, 517] on div "Undo" at bounding box center [348, 619] width 22 height 9
click at [344, 517] on div "Undo" at bounding box center [339, 619] width 53 height 21
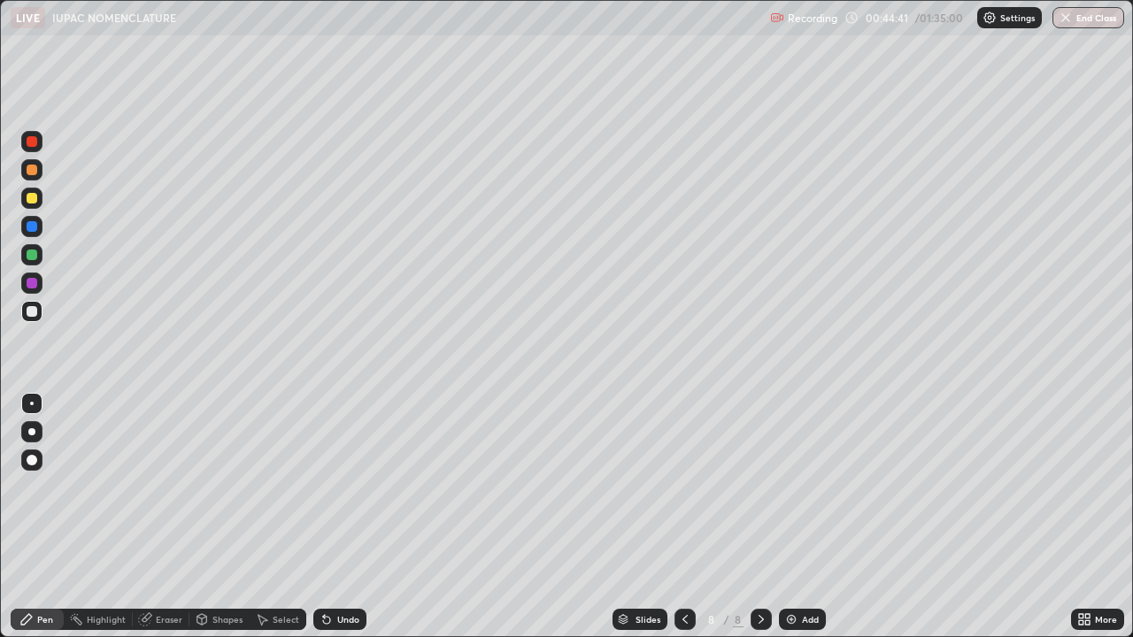
click at [802, 517] on div "Add" at bounding box center [810, 619] width 17 height 9
click at [38, 198] on div at bounding box center [31, 198] width 21 height 21
click at [806, 517] on div "Add" at bounding box center [810, 619] width 17 height 9
click at [683, 517] on icon at bounding box center [684, 620] width 14 height 14
click at [686, 517] on icon at bounding box center [684, 620] width 14 height 14
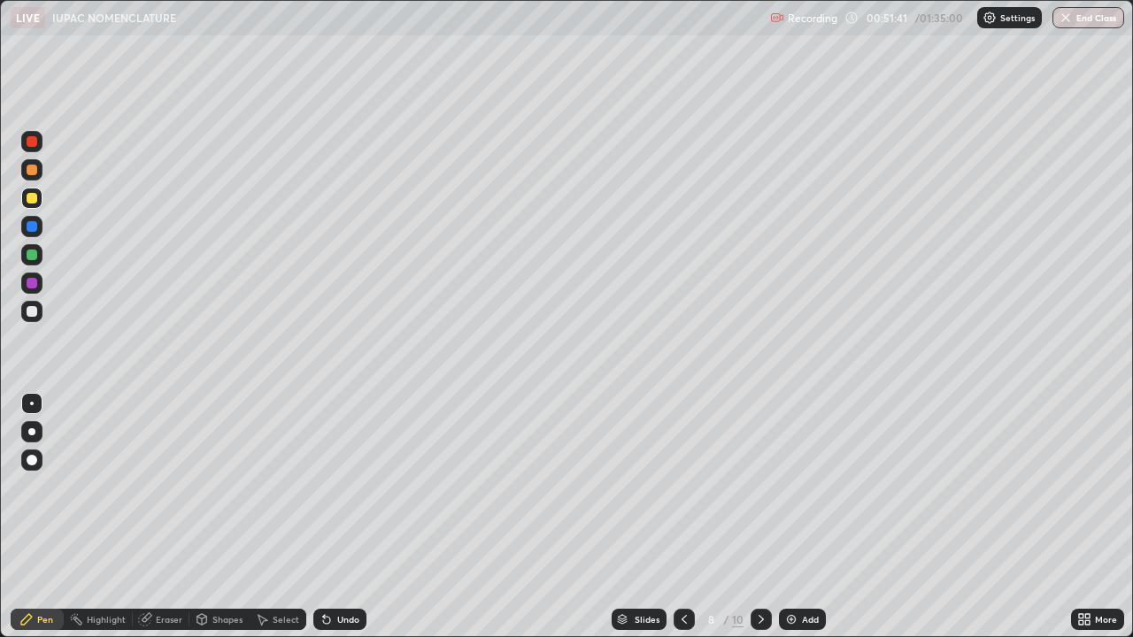
click at [674, 517] on div at bounding box center [684, 619] width 21 height 35
click at [759, 517] on icon at bounding box center [761, 620] width 14 height 14
click at [682, 517] on icon at bounding box center [684, 620] width 14 height 14
click at [759, 517] on icon at bounding box center [761, 619] width 5 height 9
click at [682, 517] on icon at bounding box center [684, 620] width 14 height 14
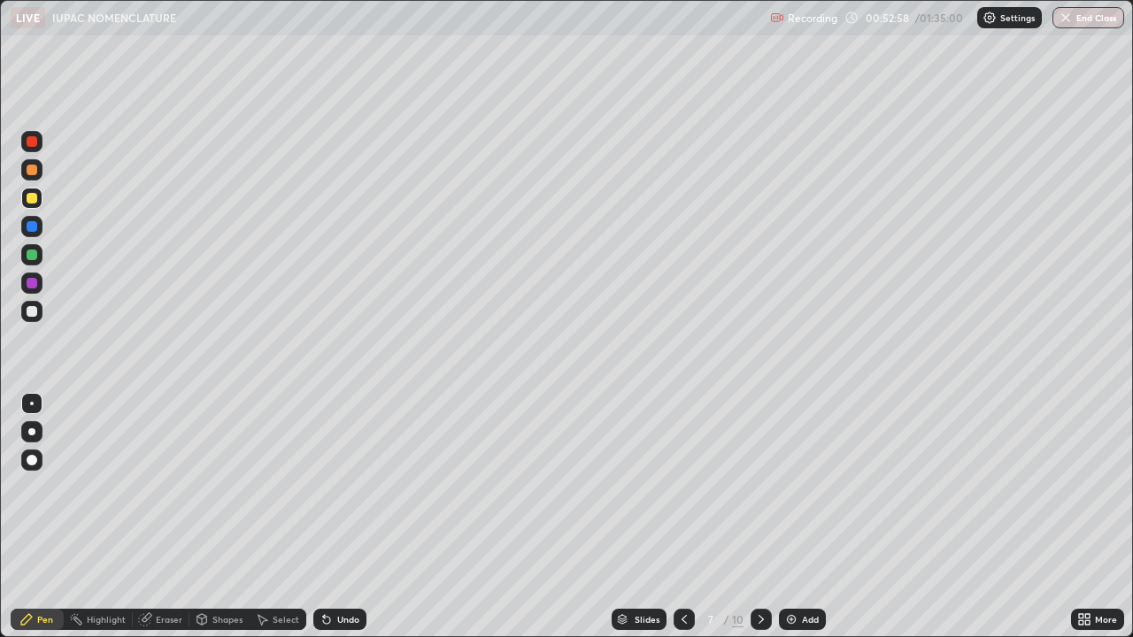
click at [756, 517] on icon at bounding box center [761, 620] width 14 height 14
click at [683, 517] on icon at bounding box center [684, 620] width 14 height 14
click at [761, 517] on icon at bounding box center [761, 620] width 14 height 14
click at [686, 517] on icon at bounding box center [684, 620] width 14 height 14
click at [760, 517] on icon at bounding box center [761, 620] width 14 height 14
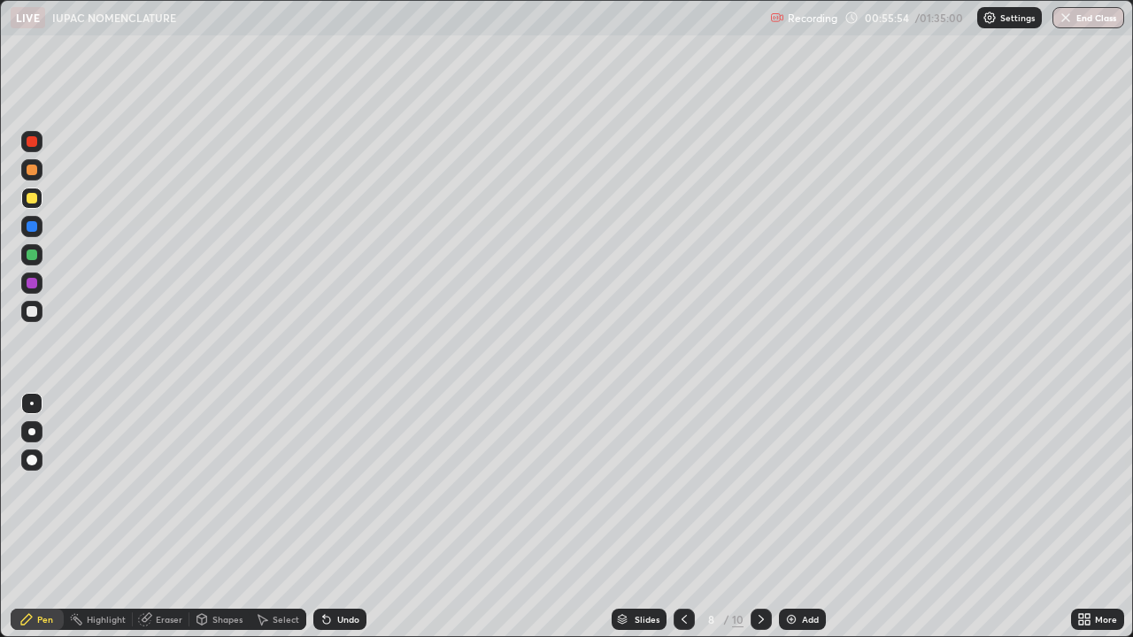
click at [759, 517] on icon at bounding box center [761, 620] width 14 height 14
click at [33, 309] on div at bounding box center [32, 311] width 11 height 11
click at [34, 315] on div at bounding box center [32, 311] width 11 height 11
click at [168, 517] on div "Eraser" at bounding box center [169, 619] width 27 height 9
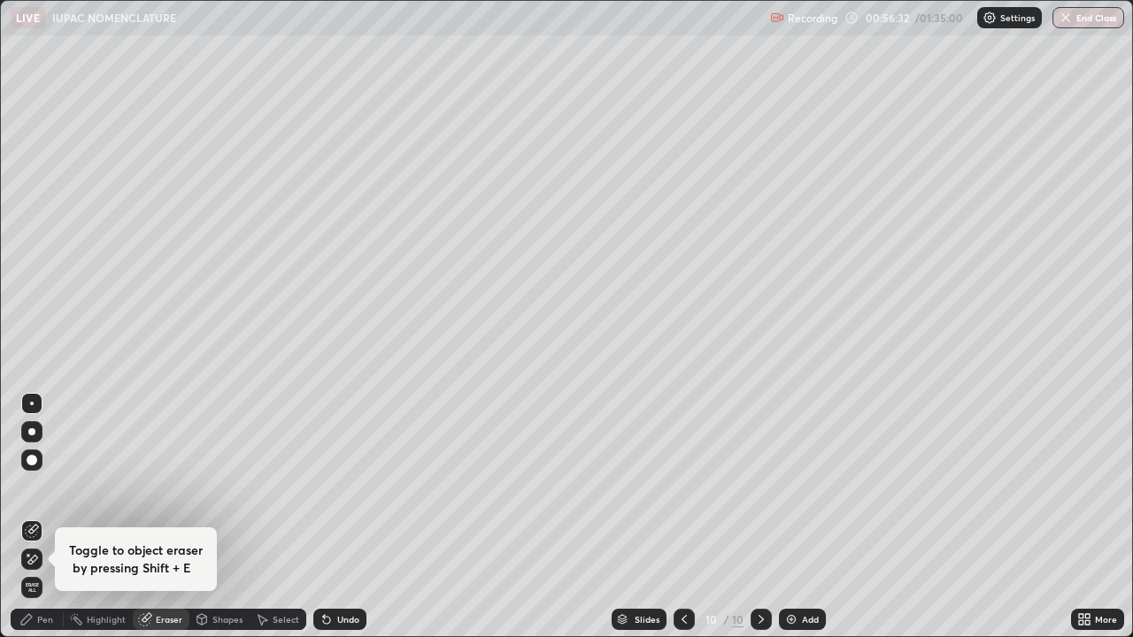
click at [42, 517] on div "Pen" at bounding box center [37, 619] width 53 height 21
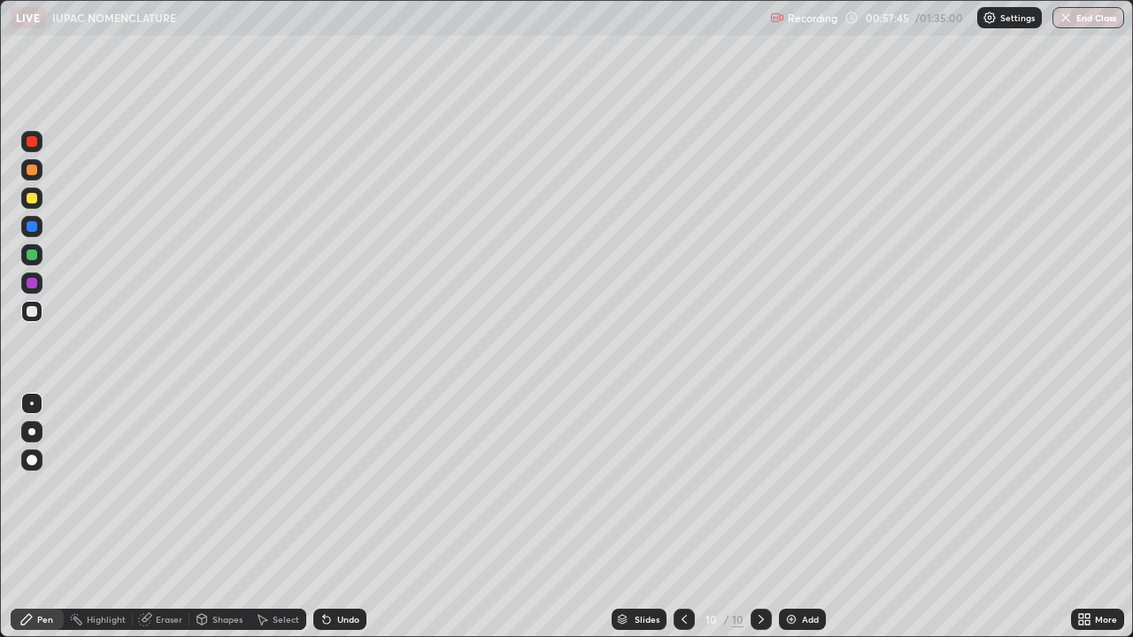
click at [349, 517] on div "Undo" at bounding box center [348, 619] width 22 height 9
click at [794, 517] on img at bounding box center [791, 620] width 14 height 14
click at [35, 198] on div at bounding box center [32, 198] width 11 height 11
click at [337, 517] on div "Undo" at bounding box center [348, 619] width 22 height 9
click at [340, 517] on div "Undo" at bounding box center [348, 619] width 22 height 9
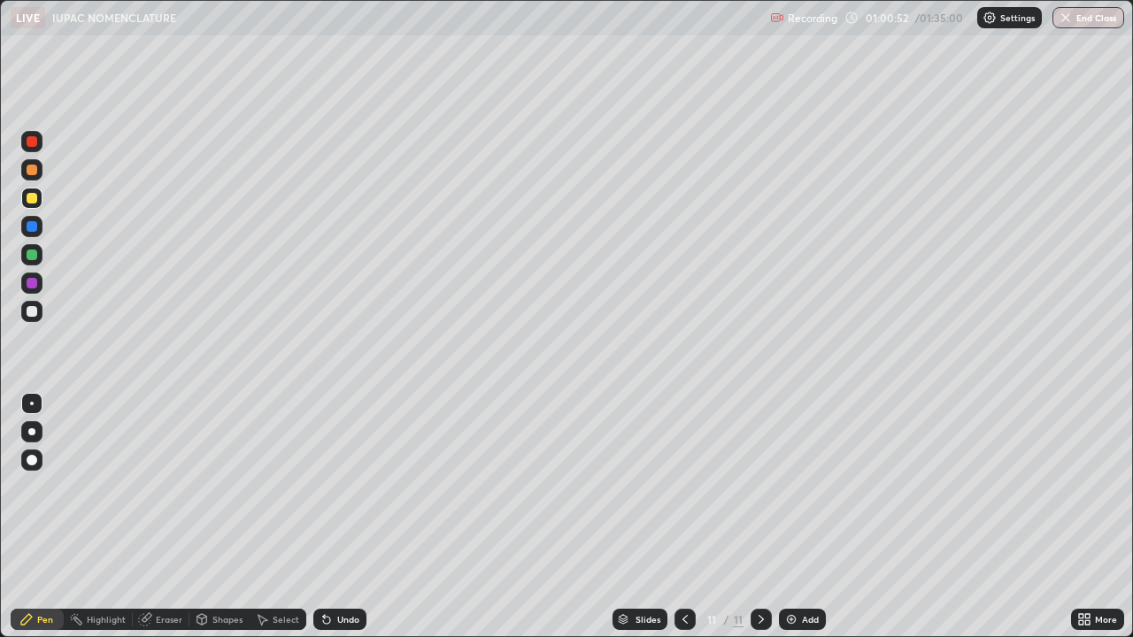
click at [345, 517] on div "Undo" at bounding box center [339, 619] width 53 height 21
click at [349, 517] on div "Undo" at bounding box center [339, 619] width 53 height 21
click at [674, 517] on div at bounding box center [684, 619] width 21 height 21
click at [677, 517] on div at bounding box center [684, 619] width 21 height 21
click at [681, 517] on div at bounding box center [684, 619] width 21 height 35
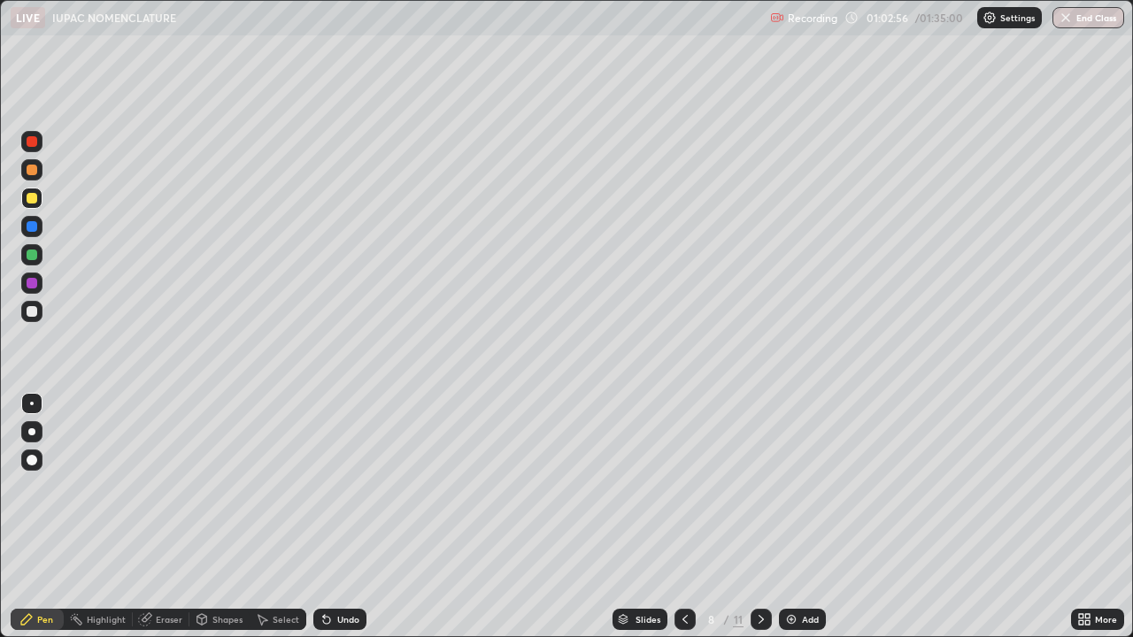
click at [683, 517] on icon at bounding box center [685, 620] width 14 height 14
click at [759, 517] on icon at bounding box center [761, 620] width 14 height 14
click at [759, 517] on div at bounding box center [761, 619] width 21 height 21
click at [762, 517] on icon at bounding box center [761, 620] width 14 height 14
click at [761, 517] on div at bounding box center [761, 619] width 21 height 21
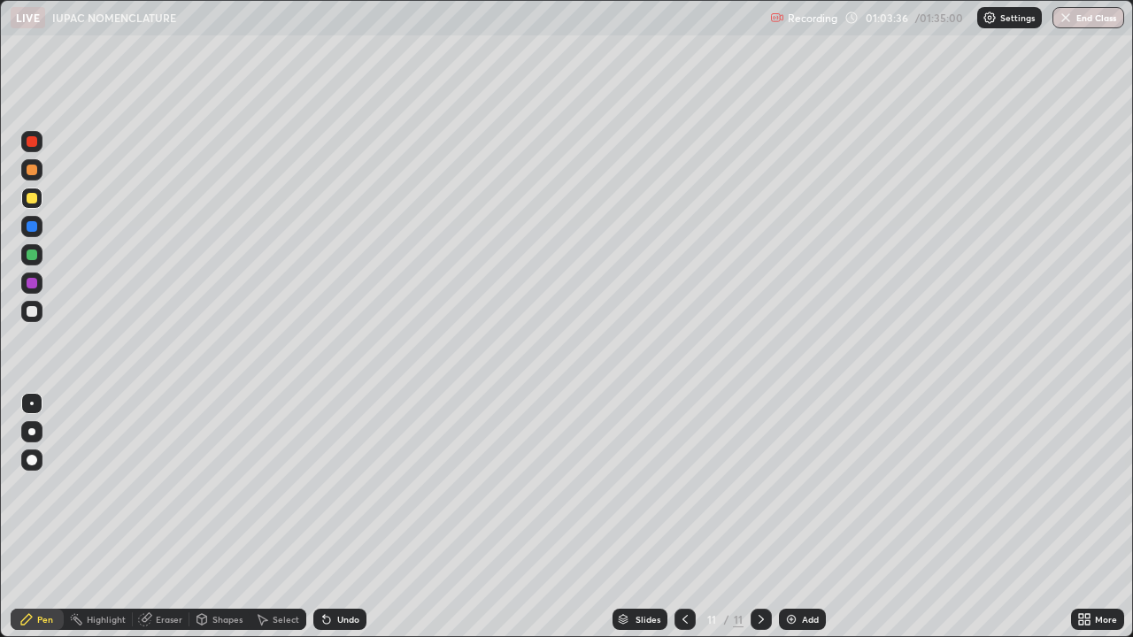
click at [35, 312] on div at bounding box center [32, 311] width 11 height 11
click at [682, 517] on icon at bounding box center [685, 620] width 14 height 14
click at [682, 517] on div at bounding box center [684, 619] width 21 height 21
click at [681, 517] on icon at bounding box center [685, 620] width 14 height 14
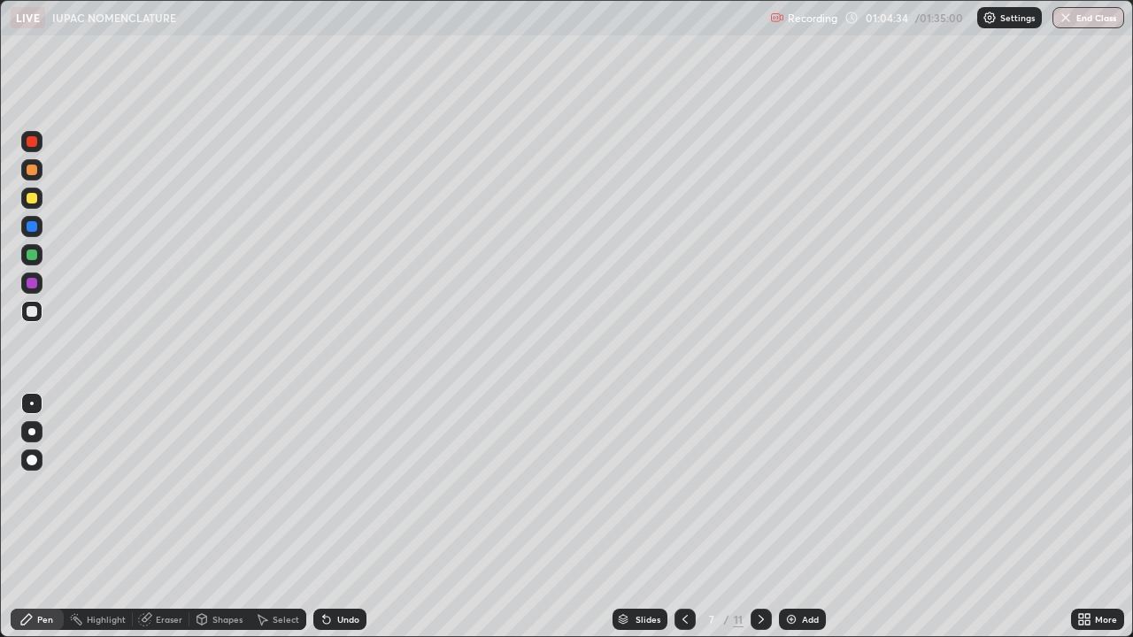
click at [759, 517] on icon at bounding box center [761, 620] width 14 height 14
click at [757, 517] on icon at bounding box center [761, 620] width 14 height 14
click at [759, 517] on icon at bounding box center [761, 620] width 14 height 14
click at [760, 517] on icon at bounding box center [761, 620] width 14 height 14
click at [31, 200] on div at bounding box center [32, 198] width 11 height 11
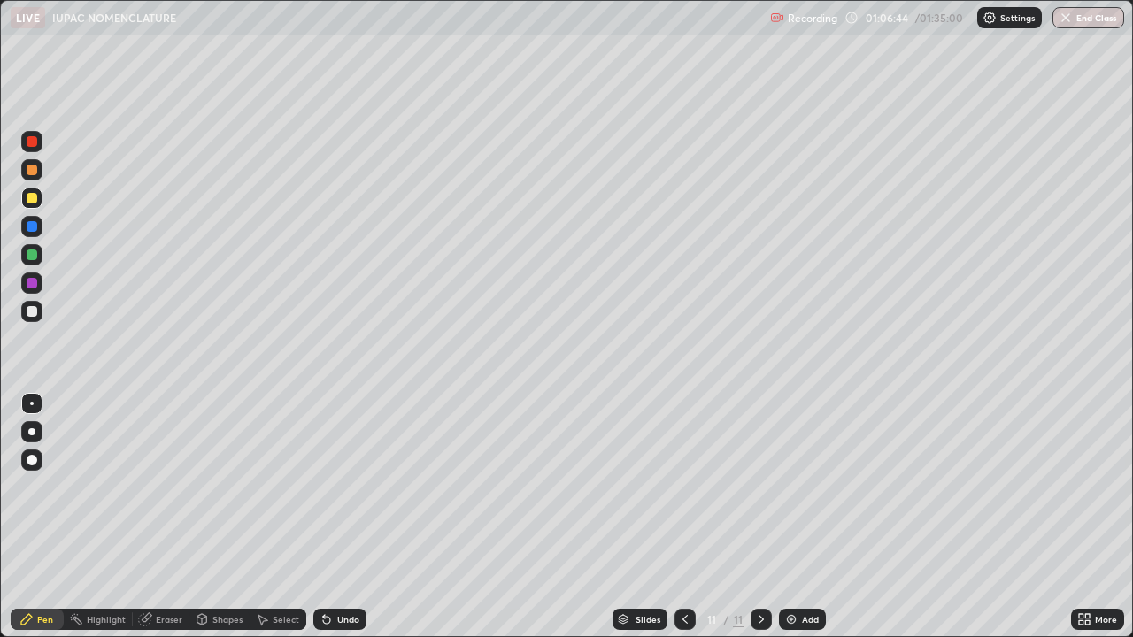
click at [341, 517] on div "Undo" at bounding box center [348, 619] width 22 height 9
click at [791, 517] on img at bounding box center [791, 620] width 14 height 14
click at [340, 517] on div "Undo" at bounding box center [348, 619] width 22 height 9
click at [338, 517] on div "Undo" at bounding box center [339, 619] width 53 height 21
click at [337, 517] on div "Undo" at bounding box center [339, 619] width 53 height 21
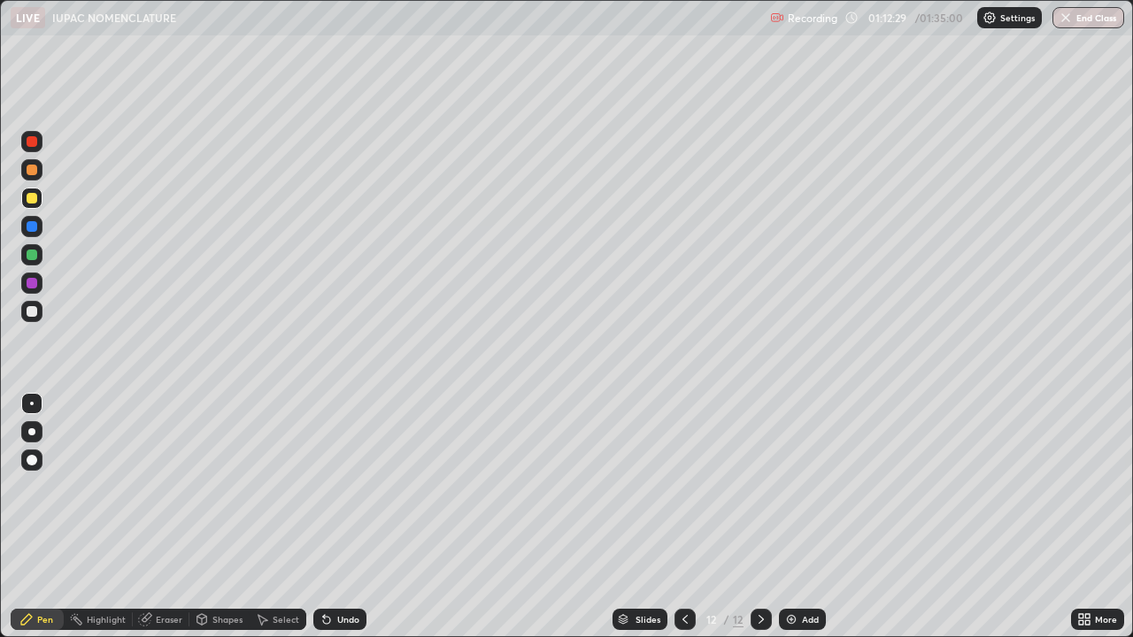
click at [342, 517] on div "Undo" at bounding box center [339, 619] width 53 height 21
click at [343, 517] on div "Undo" at bounding box center [348, 619] width 22 height 9
click at [347, 517] on div "Undo" at bounding box center [348, 619] width 22 height 9
click at [345, 517] on div "Undo" at bounding box center [348, 619] width 22 height 9
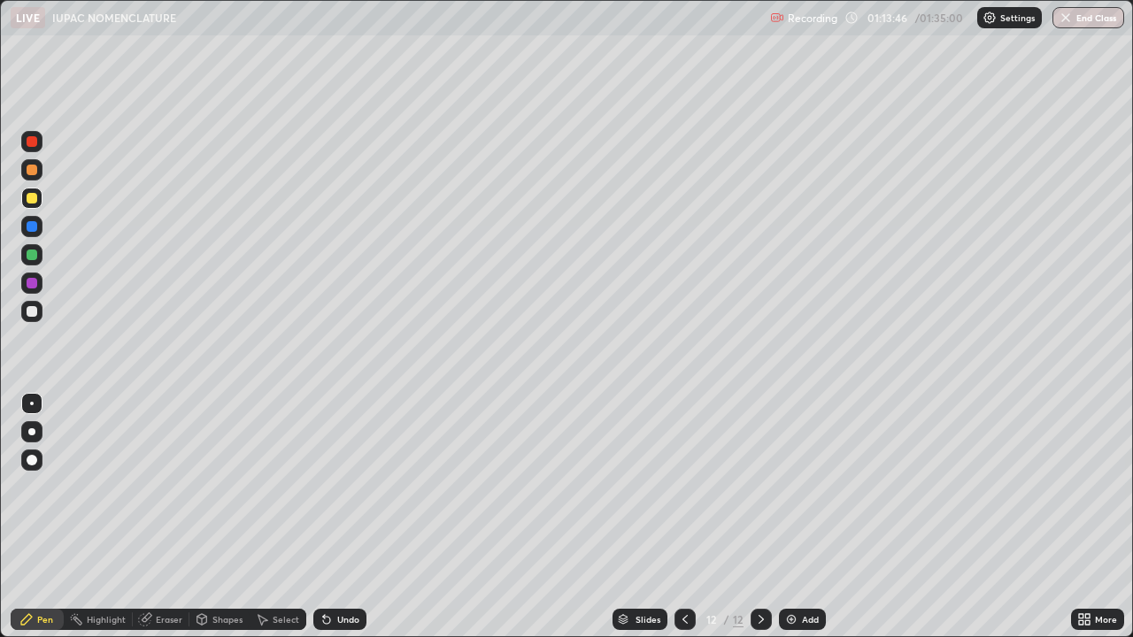
click at [790, 517] on img at bounding box center [791, 620] width 14 height 14
click at [332, 517] on div "Undo" at bounding box center [339, 619] width 53 height 21
click at [331, 517] on div "Undo" at bounding box center [339, 619] width 53 height 21
click at [346, 517] on div "Undo" at bounding box center [348, 619] width 22 height 9
click at [35, 316] on div at bounding box center [32, 311] width 11 height 11
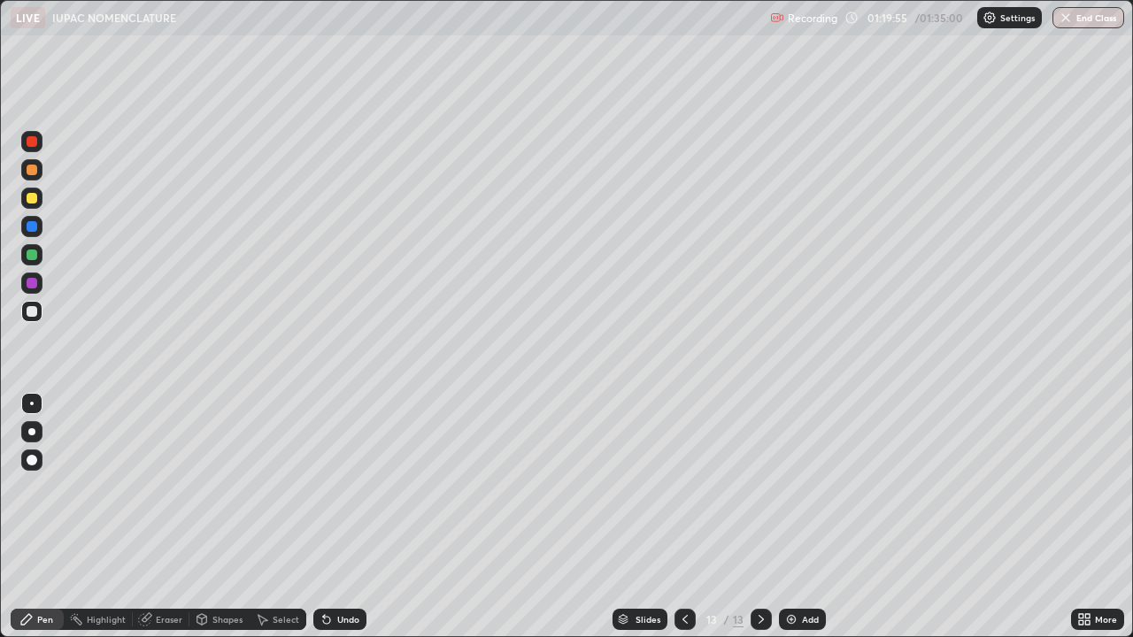
click at [791, 517] on img at bounding box center [791, 620] width 14 height 14
click at [33, 198] on div at bounding box center [32, 198] width 11 height 11
click at [42, 308] on div at bounding box center [31, 311] width 21 height 21
click at [36, 196] on div at bounding box center [32, 198] width 11 height 11
click at [32, 312] on div at bounding box center [32, 311] width 11 height 11
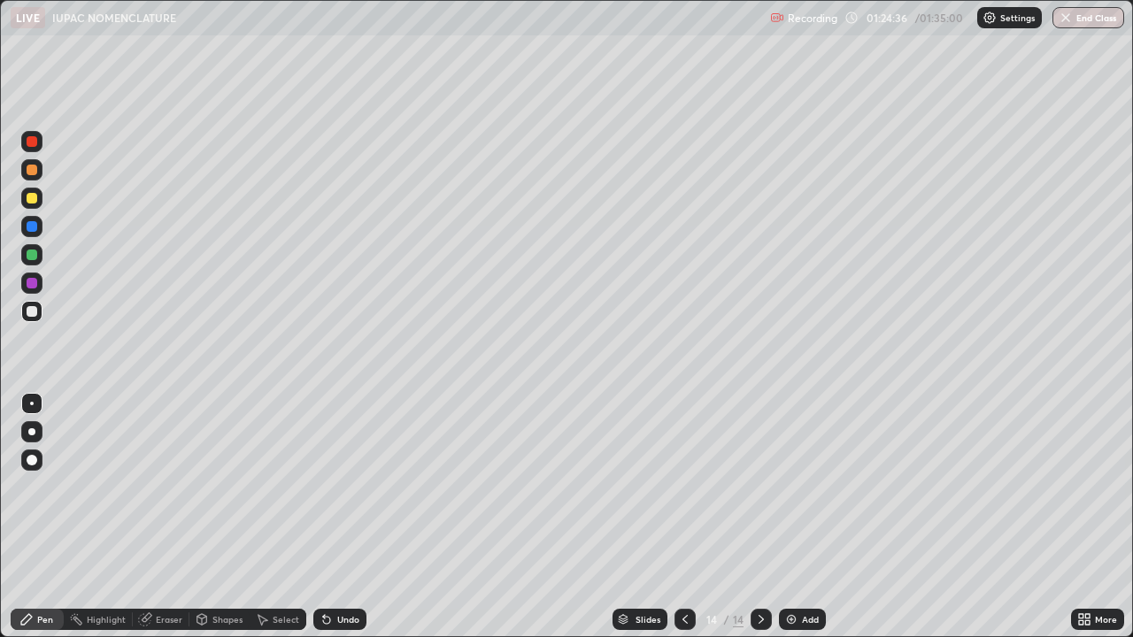
click at [791, 517] on img at bounding box center [791, 620] width 14 height 14
click at [653, 65] on button "Undo" at bounding box center [671, 74] width 51 height 21
click at [35, 199] on div at bounding box center [32, 198] width 11 height 11
click at [343, 517] on div "Undo" at bounding box center [348, 619] width 22 height 9
click at [342, 517] on div "Undo" at bounding box center [348, 619] width 22 height 9
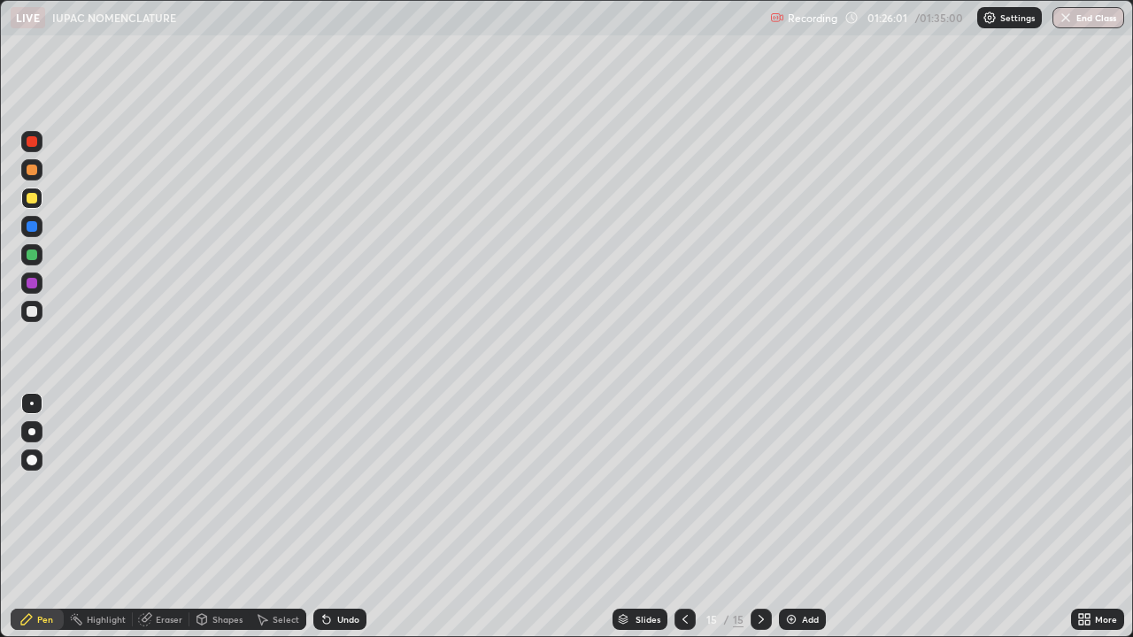
click at [341, 517] on div "Undo" at bounding box center [348, 619] width 22 height 9
click at [332, 517] on div "Undo" at bounding box center [339, 619] width 53 height 21
click at [339, 517] on div "Undo" at bounding box center [339, 619] width 53 height 21
click at [34, 315] on div at bounding box center [32, 311] width 11 height 11
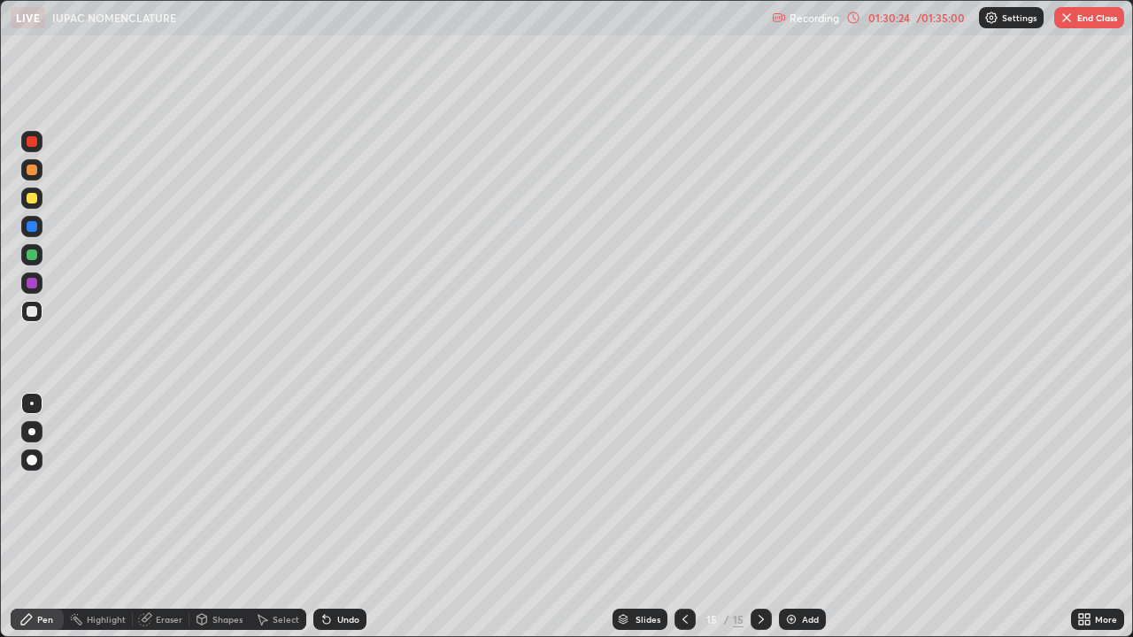
click at [789, 517] on img at bounding box center [791, 620] width 14 height 14
click at [349, 517] on div "Undo" at bounding box center [348, 619] width 22 height 9
click at [341, 517] on div "Undo" at bounding box center [339, 619] width 53 height 21
click at [342, 517] on div "Undo" at bounding box center [339, 619] width 53 height 21
click at [339, 517] on div "Undo" at bounding box center [339, 619] width 53 height 21
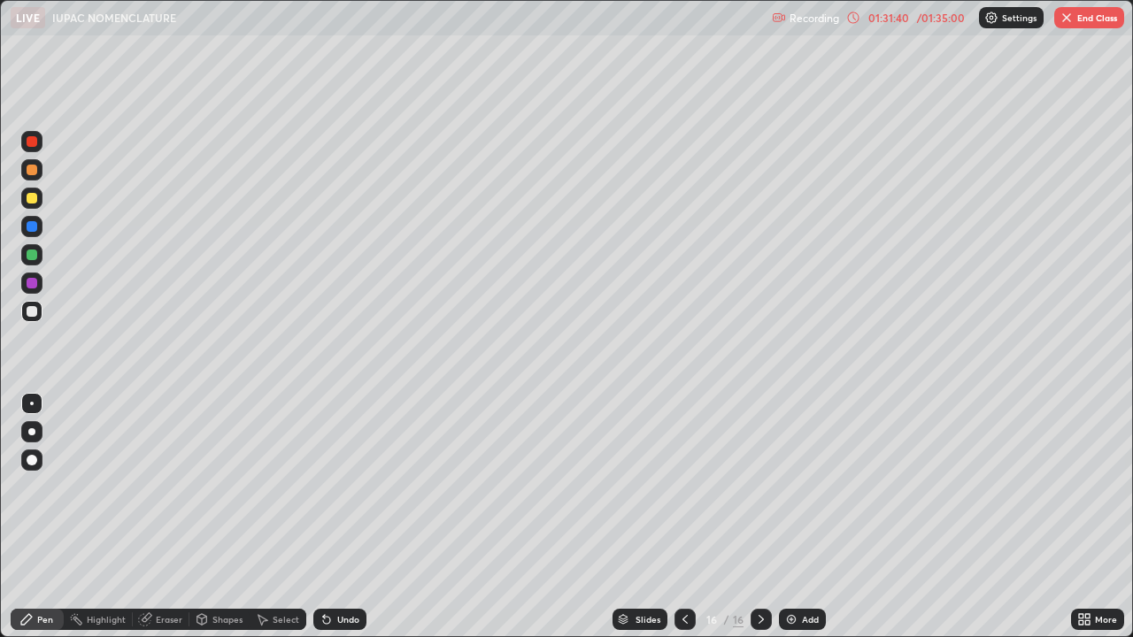
click at [338, 517] on div "Undo" at bounding box center [348, 619] width 22 height 9
click at [343, 517] on div "Undo" at bounding box center [348, 619] width 22 height 9
click at [347, 517] on div "Undo" at bounding box center [348, 619] width 22 height 9
click at [348, 517] on div "Undo" at bounding box center [339, 619] width 53 height 21
click at [340, 517] on div "Undo" at bounding box center [348, 619] width 22 height 9
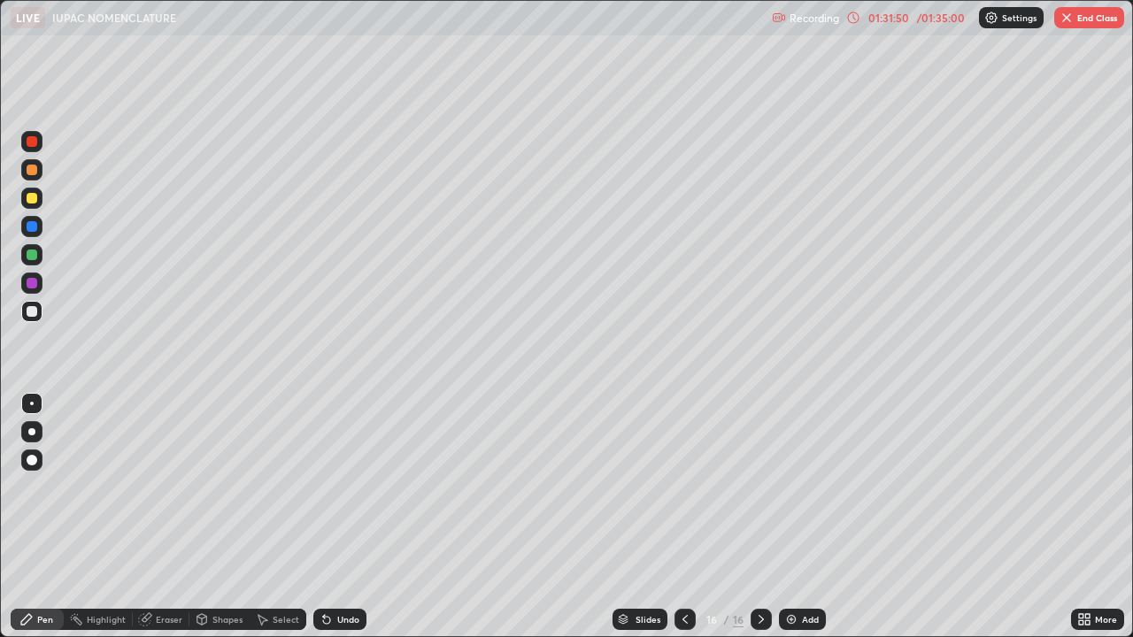
click at [347, 517] on div "Undo" at bounding box center [348, 619] width 22 height 9
click at [33, 193] on div at bounding box center [32, 198] width 11 height 11
click at [109, 517] on div "Highlight" at bounding box center [106, 619] width 39 height 9
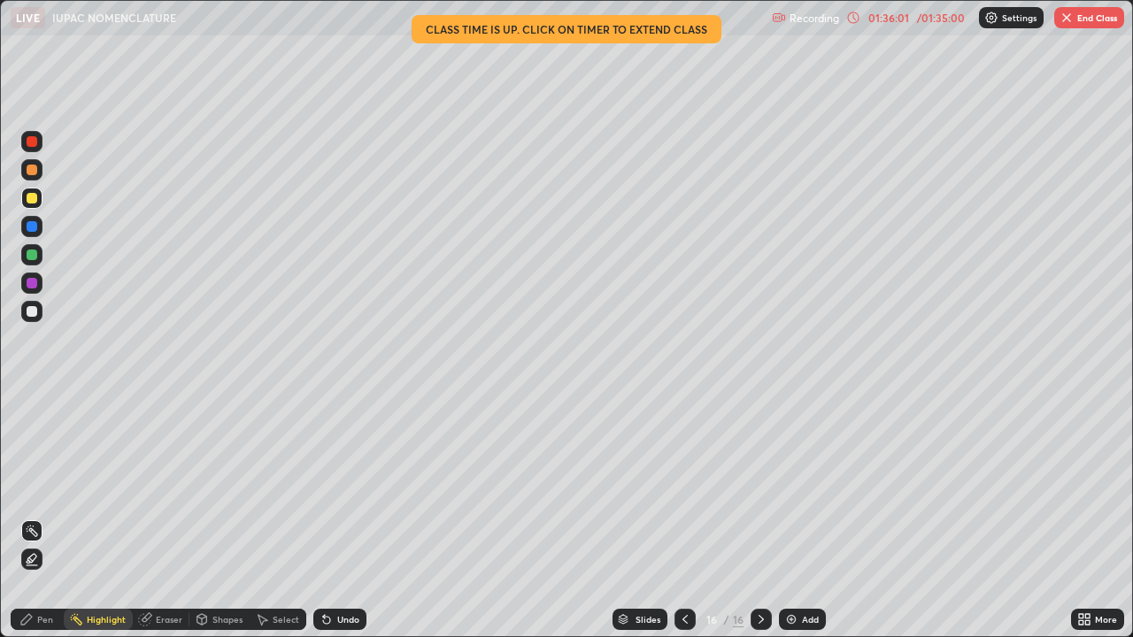
click at [42, 517] on div "Pen" at bounding box center [45, 619] width 16 height 9
click at [1089, 18] on button "End Class" at bounding box center [1089, 17] width 70 height 21
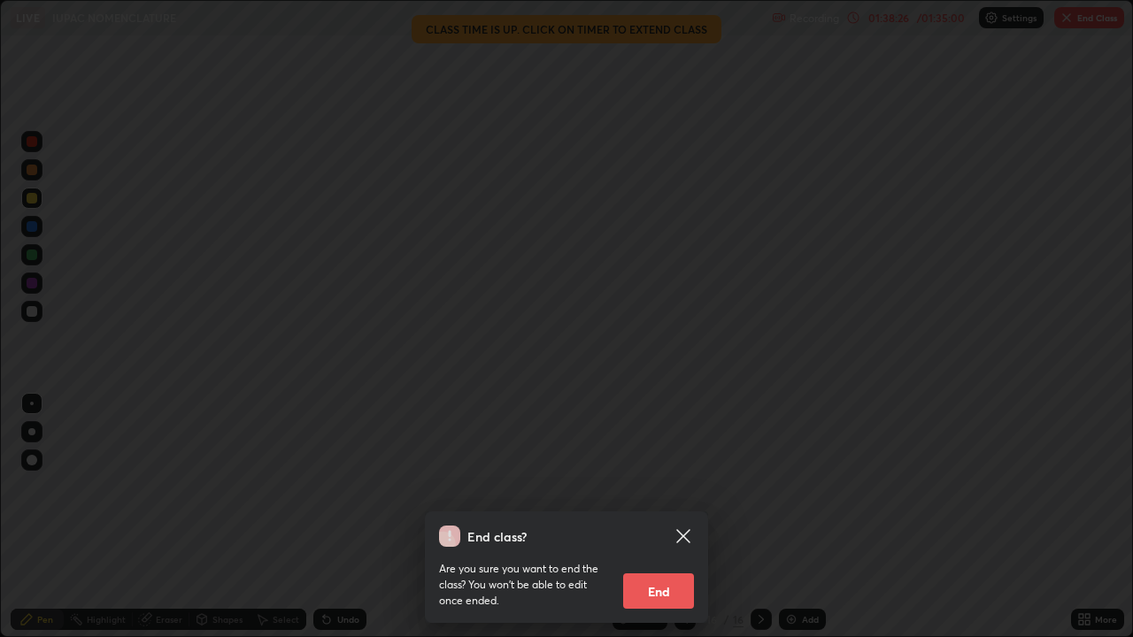
click at [649, 517] on button "End" at bounding box center [658, 591] width 71 height 35
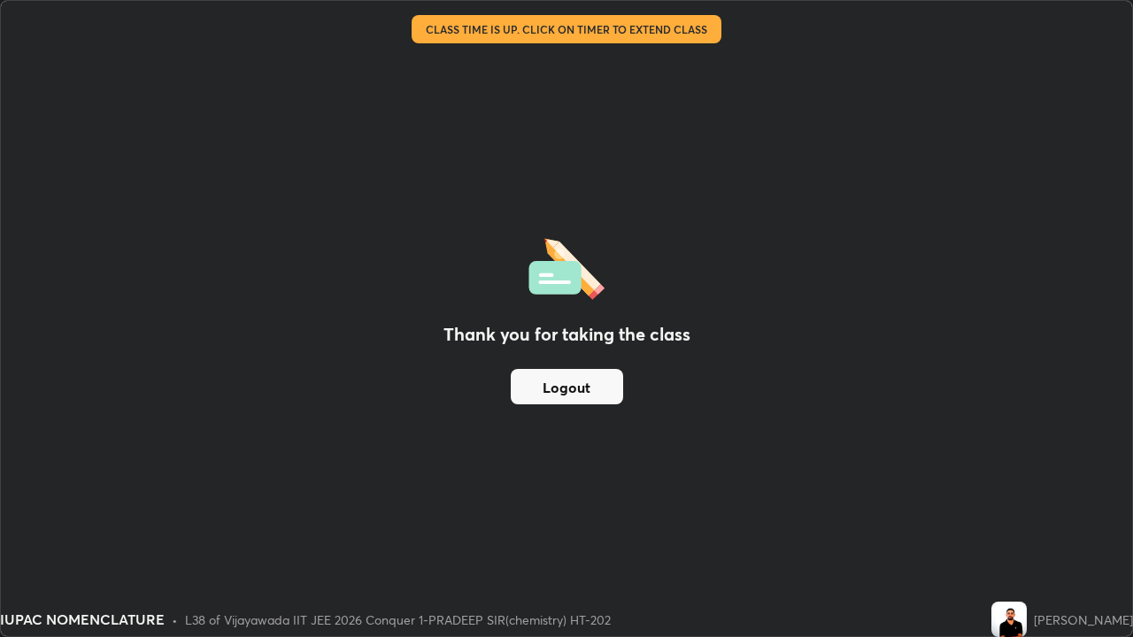
click at [571, 397] on button "Logout" at bounding box center [567, 386] width 112 height 35
